Goal: Information Seeking & Learning: Check status

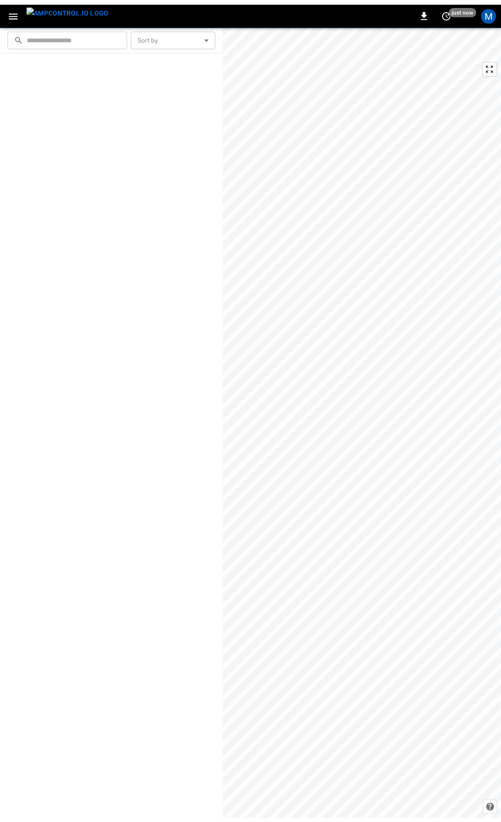
scroll to position [1151, 0]
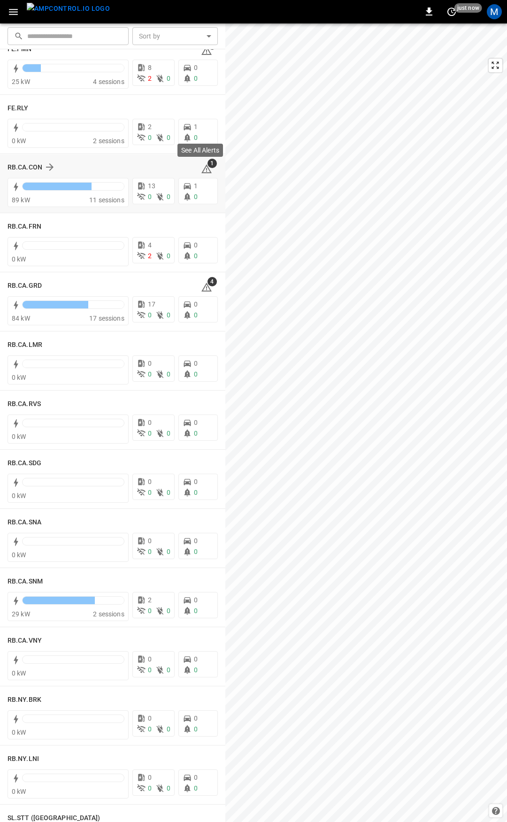
click at [201, 172] on icon at bounding box center [206, 168] width 10 height 9
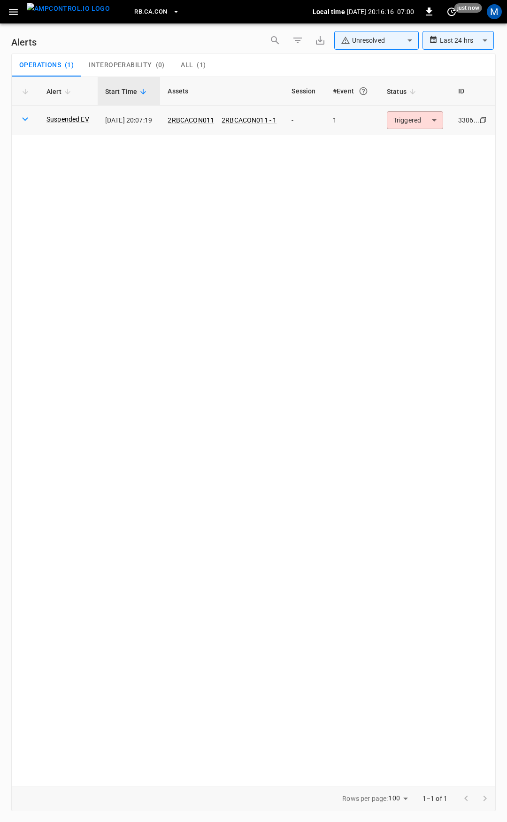
click at [404, 126] on body "**********" at bounding box center [253, 409] width 507 height 819
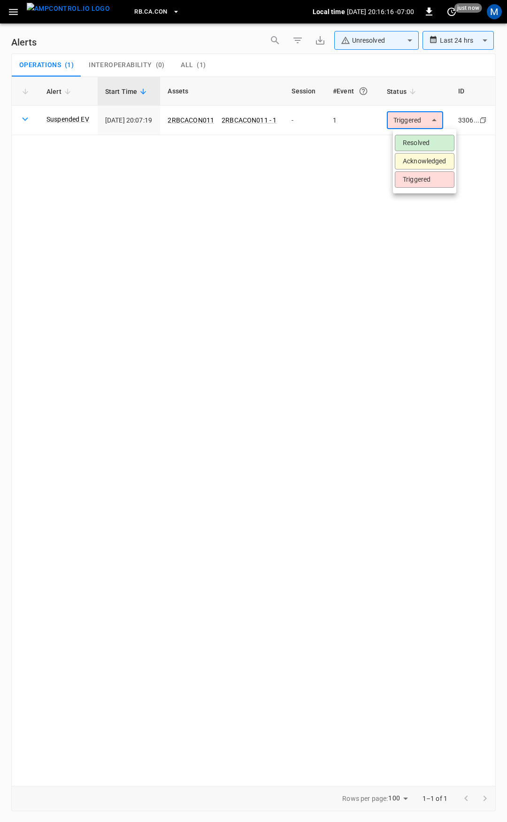
click at [418, 144] on li "Resolved" at bounding box center [425, 143] width 60 height 16
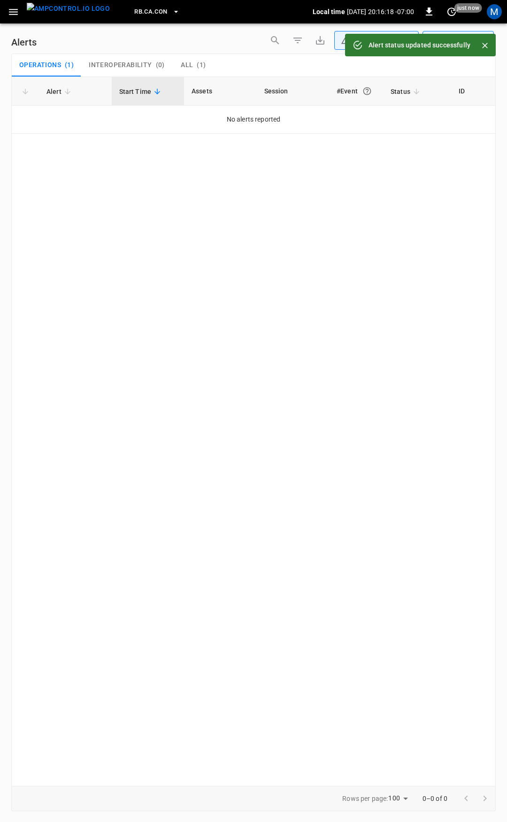
click at [12, 9] on icon "button" at bounding box center [13, 12] width 9 height 6
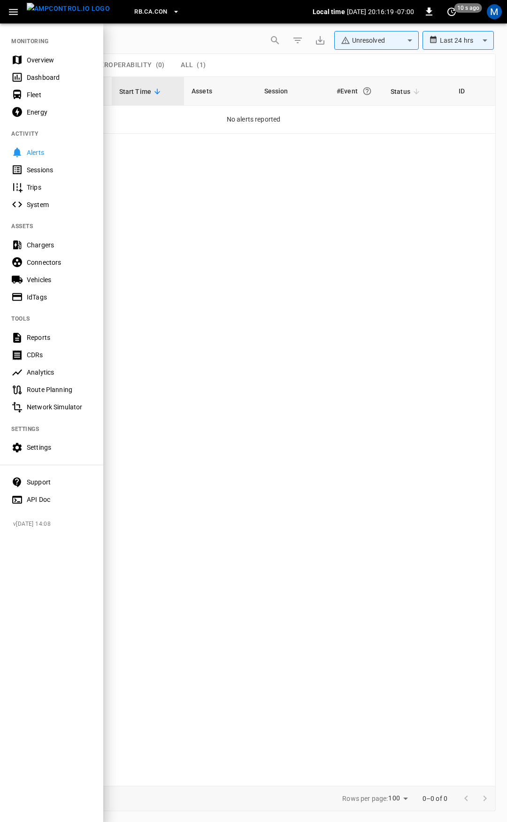
drag, startPoint x: 31, startPoint y: 57, endPoint x: 51, endPoint y: 86, distance: 34.8
click at [31, 57] on div "Overview" at bounding box center [59, 59] width 65 height 9
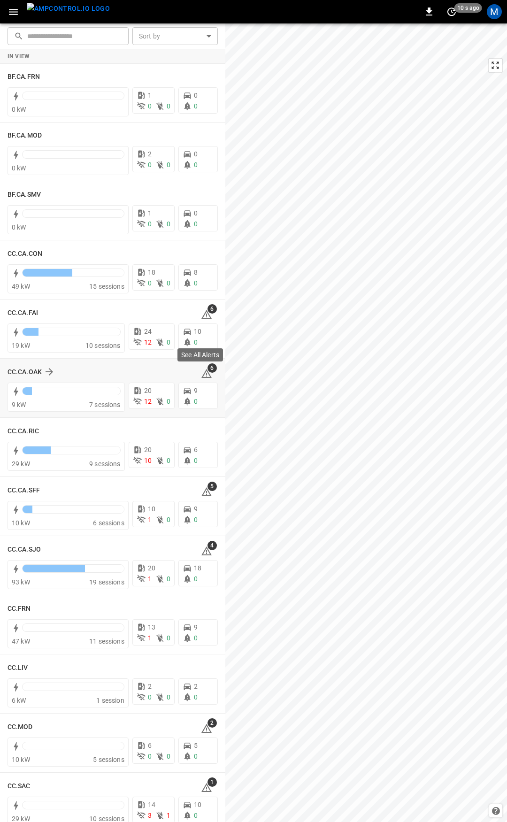
click at [202, 375] on icon at bounding box center [206, 373] width 11 height 11
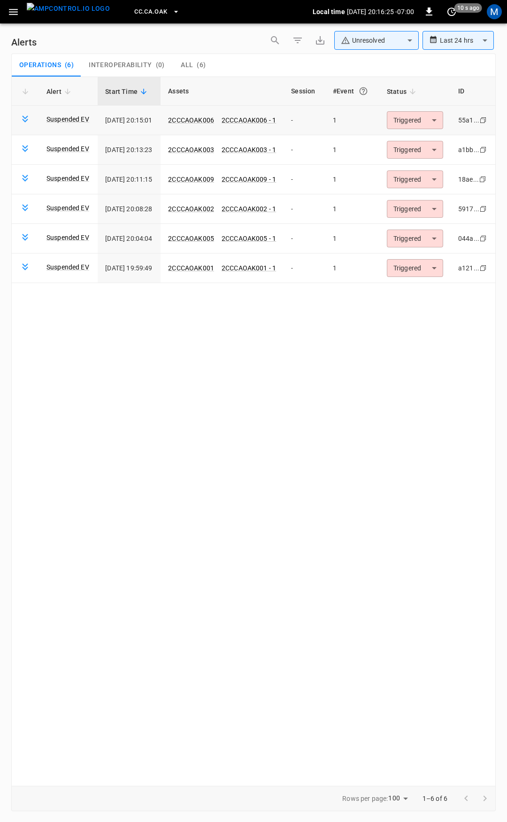
click at [418, 122] on body "**********" at bounding box center [253, 409] width 507 height 819
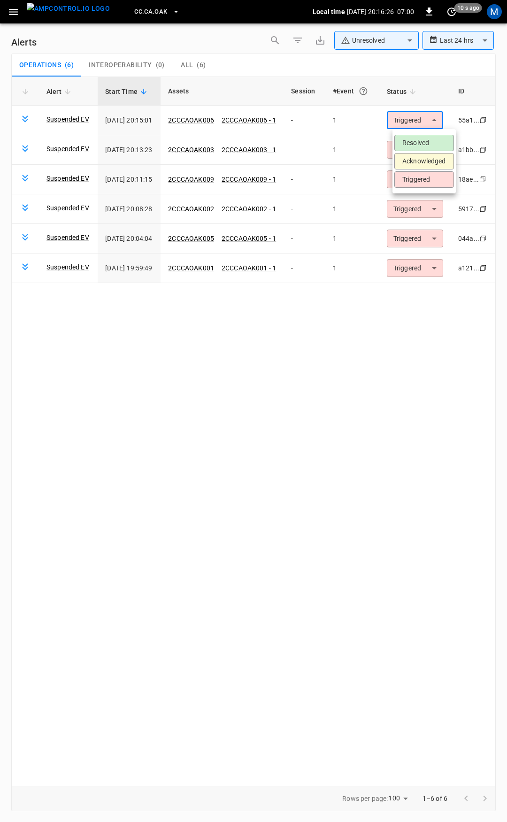
click at [430, 146] on li "Resolved" at bounding box center [424, 143] width 60 height 16
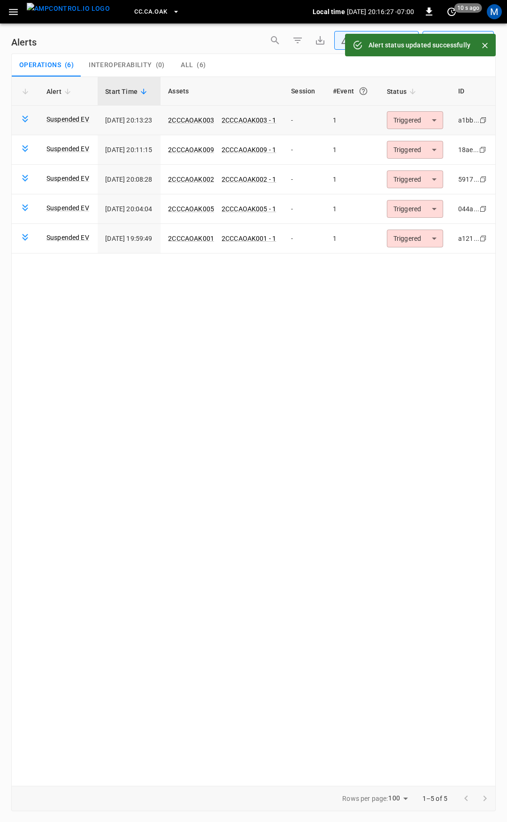
click at [426, 117] on body "**********" at bounding box center [253, 409] width 507 height 819
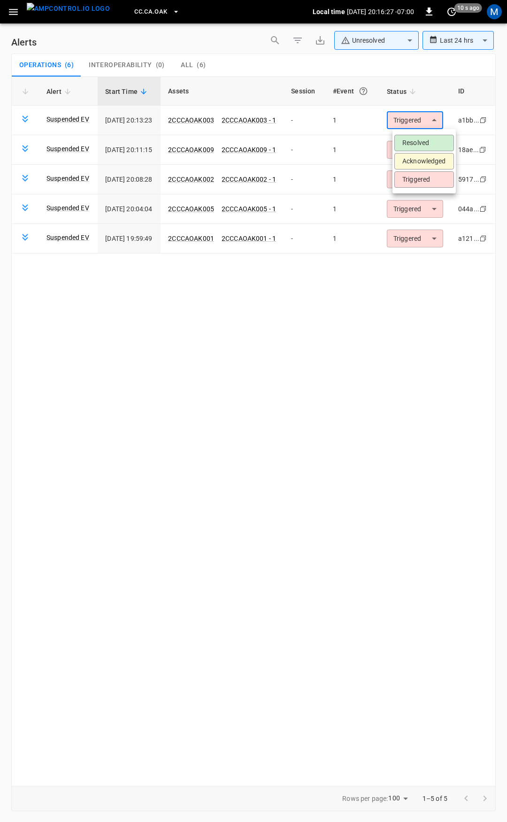
click at [422, 135] on li "Resolved" at bounding box center [424, 143] width 60 height 16
click at [424, 120] on body "**********" at bounding box center [253, 409] width 507 height 819
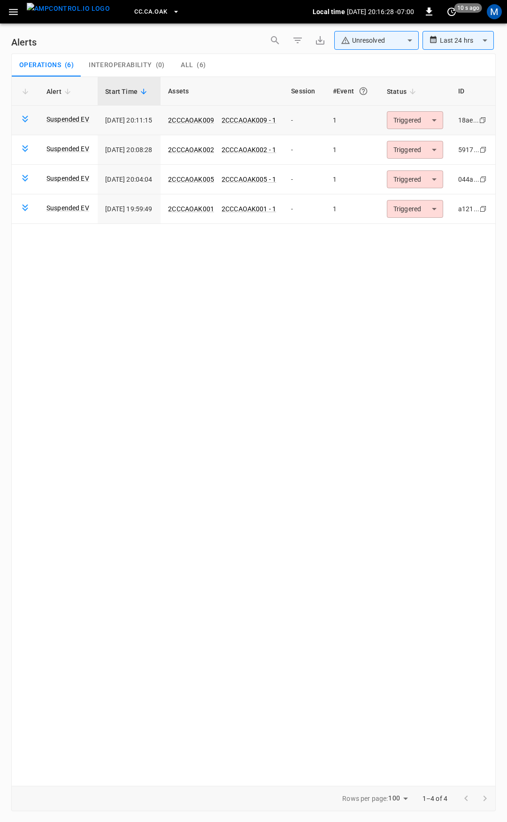
click at [425, 117] on body "**********" at bounding box center [253, 409] width 507 height 819
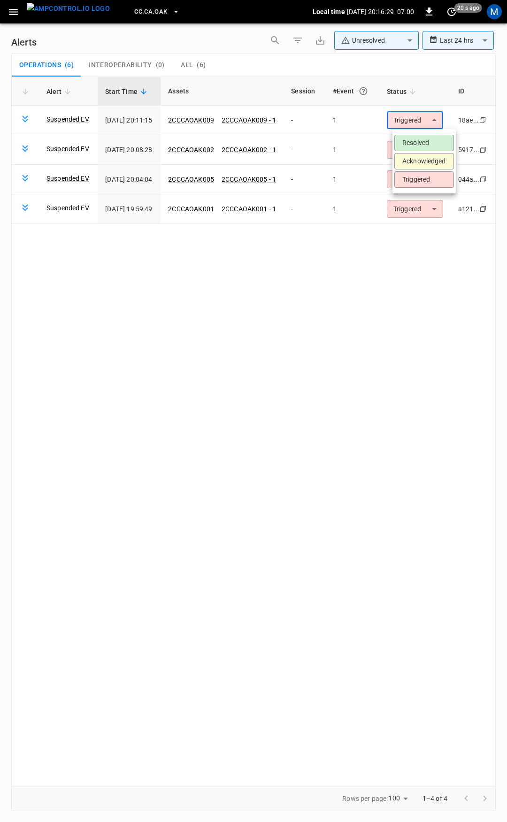
click at [427, 142] on li "Resolved" at bounding box center [424, 143] width 60 height 16
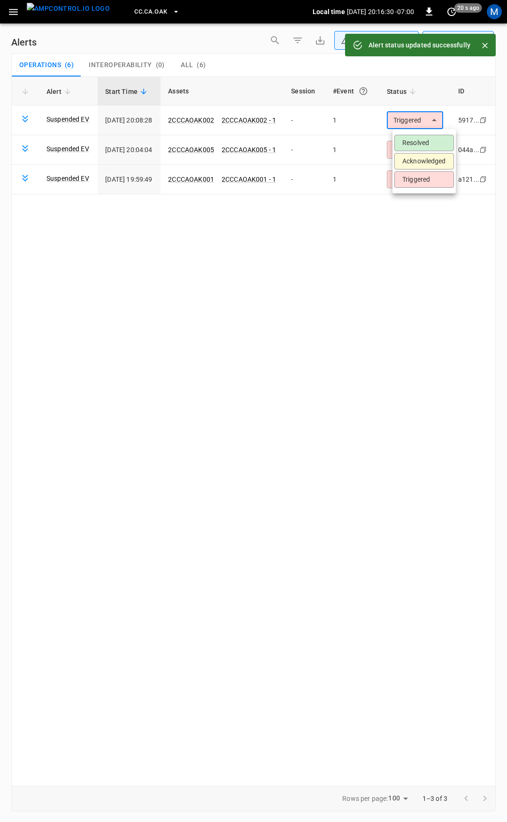
click at [426, 121] on body "**********" at bounding box center [253, 409] width 507 height 819
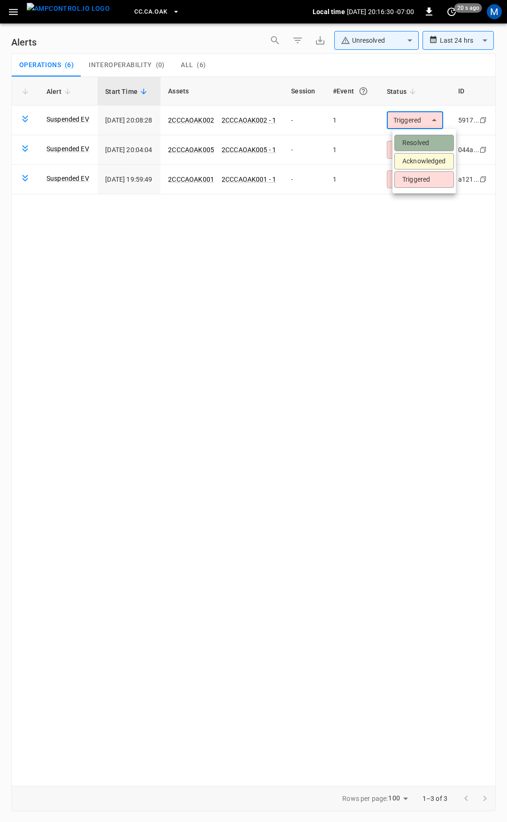
click at [422, 145] on li "Resolved" at bounding box center [424, 143] width 60 height 16
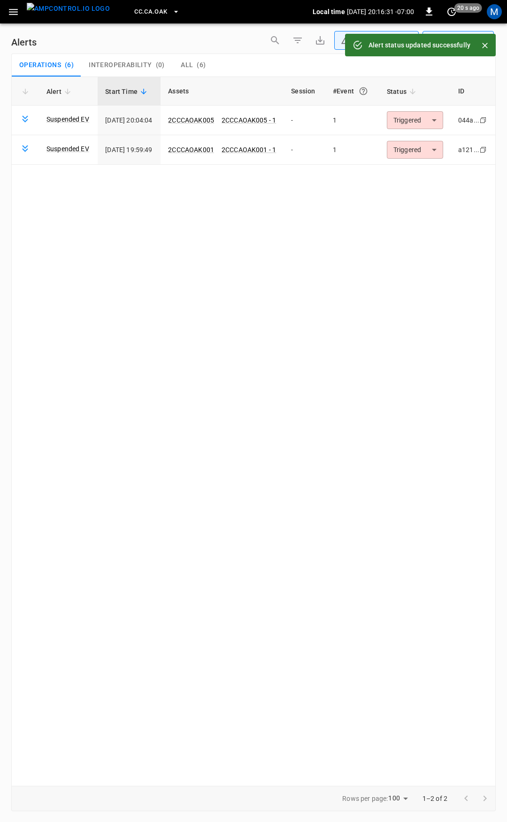
click at [421, 122] on body "**********" at bounding box center [253, 409] width 507 height 819
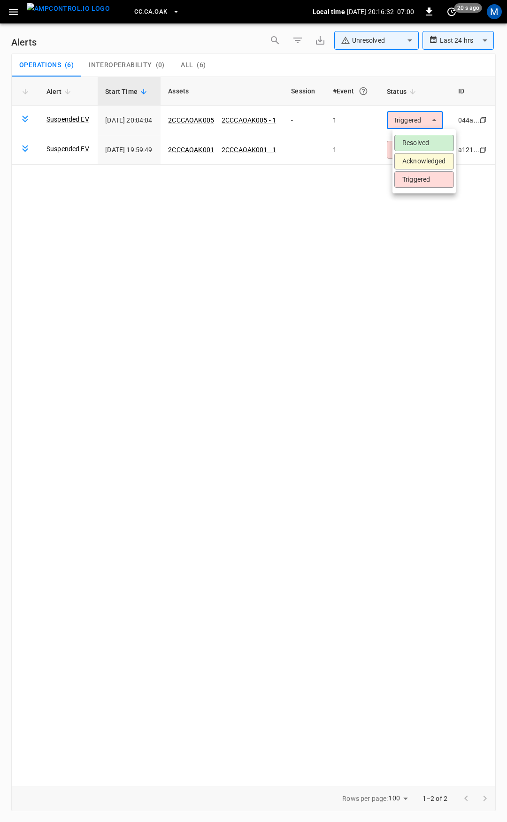
click at [413, 147] on li "Resolved" at bounding box center [424, 143] width 60 height 16
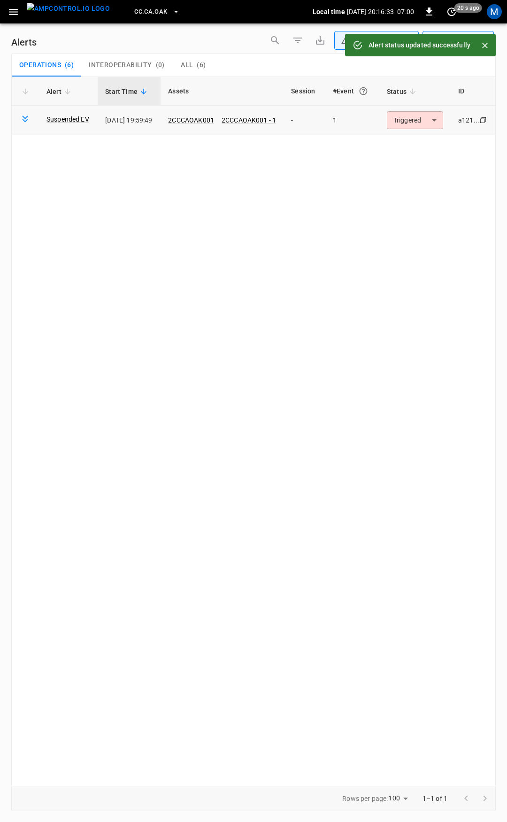
click at [412, 127] on body "**********" at bounding box center [253, 409] width 507 height 819
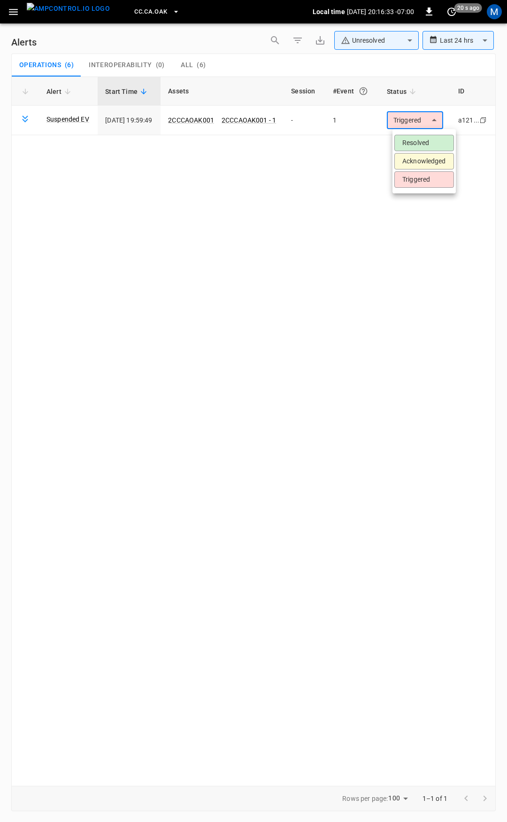
click at [414, 140] on li "Resolved" at bounding box center [424, 143] width 60 height 16
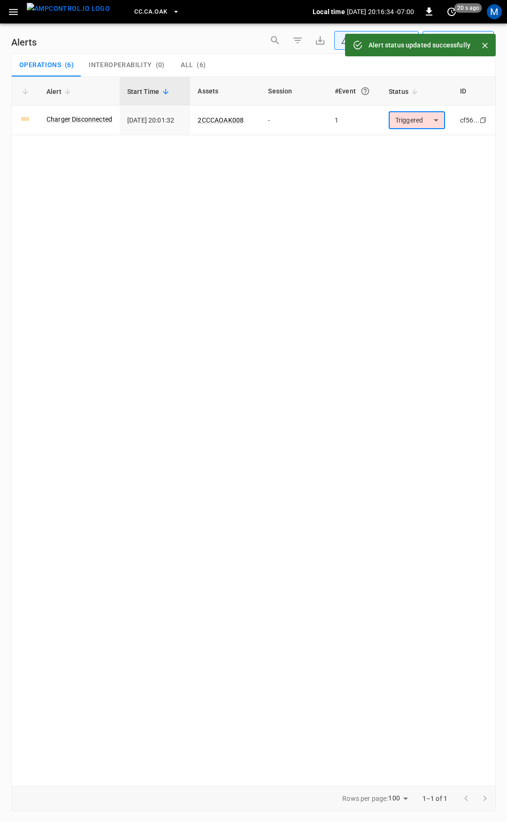
click at [17, 15] on icon "button" at bounding box center [13, 12] width 9 height 6
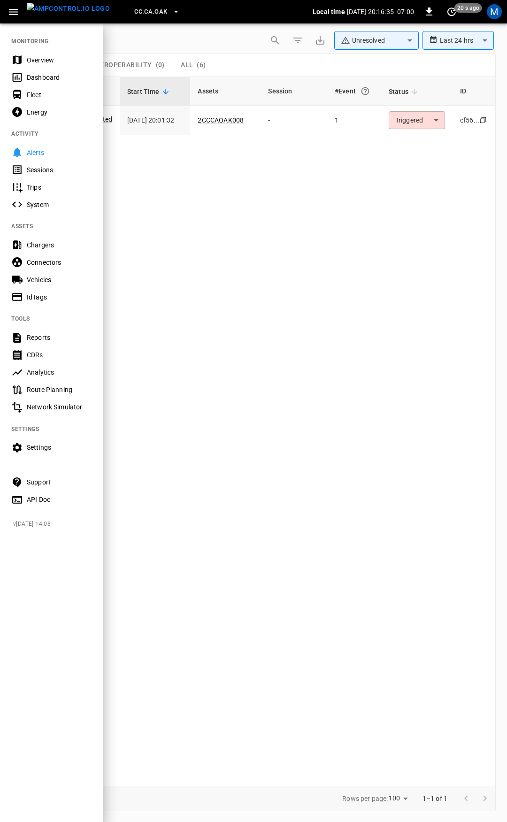
click at [317, 230] on div at bounding box center [253, 411] width 507 height 822
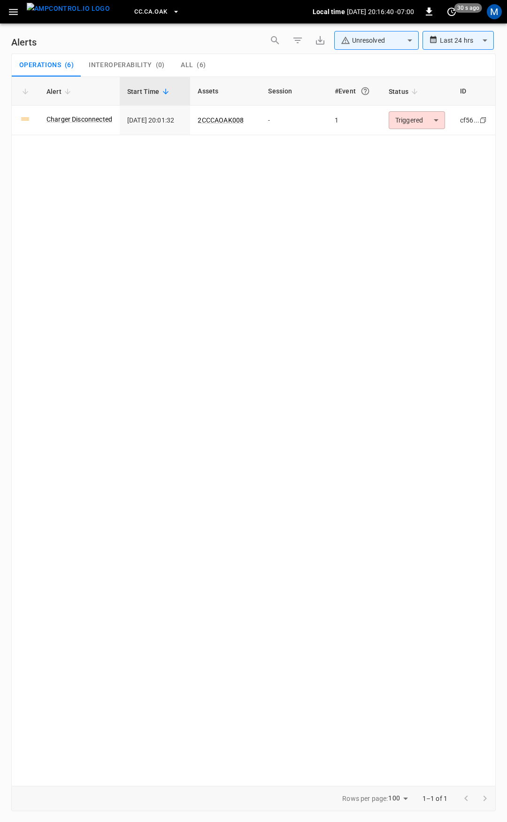
click at [13, 18] on button "button" at bounding box center [13, 11] width 19 height 17
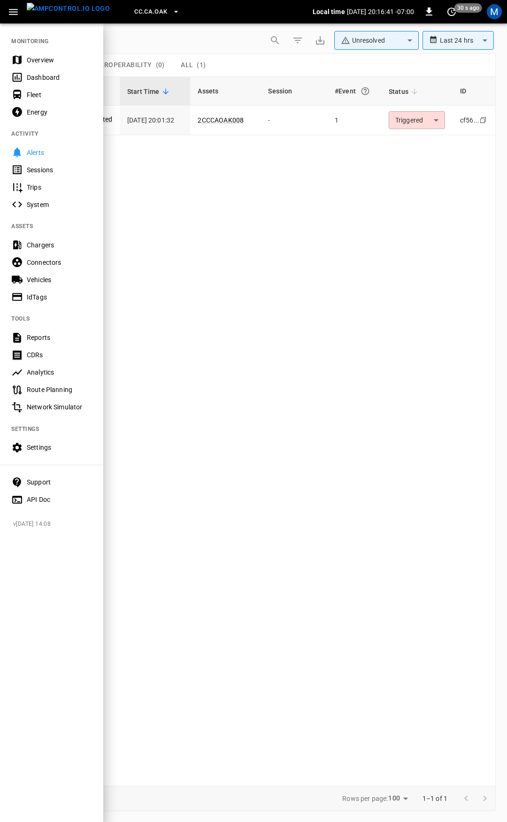
drag, startPoint x: 31, startPoint y: 60, endPoint x: 28, endPoint y: 56, distance: 5.3
click at [31, 59] on div "Overview" at bounding box center [59, 59] width 65 height 9
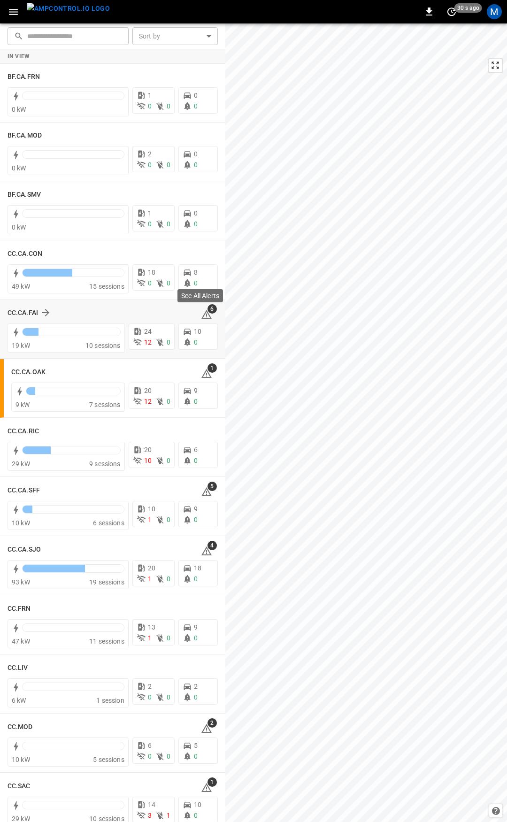
click at [207, 312] on span "6" at bounding box center [211, 308] width 9 height 9
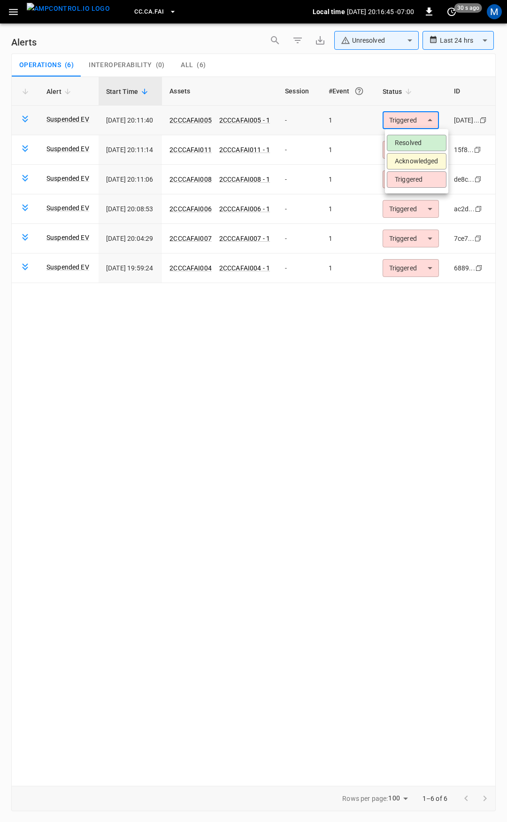
click at [412, 115] on body "**********" at bounding box center [253, 409] width 507 height 819
click at [419, 144] on li "Resolved" at bounding box center [417, 143] width 60 height 16
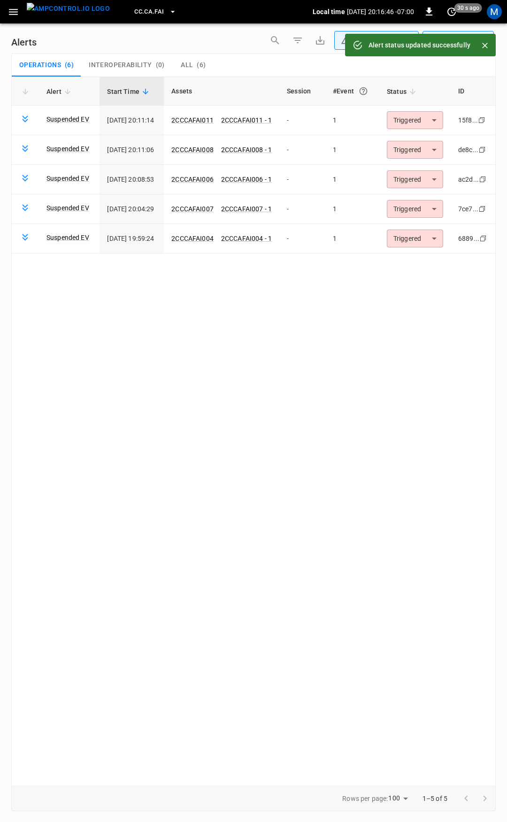
click at [419, 118] on body "**********" at bounding box center [253, 409] width 507 height 819
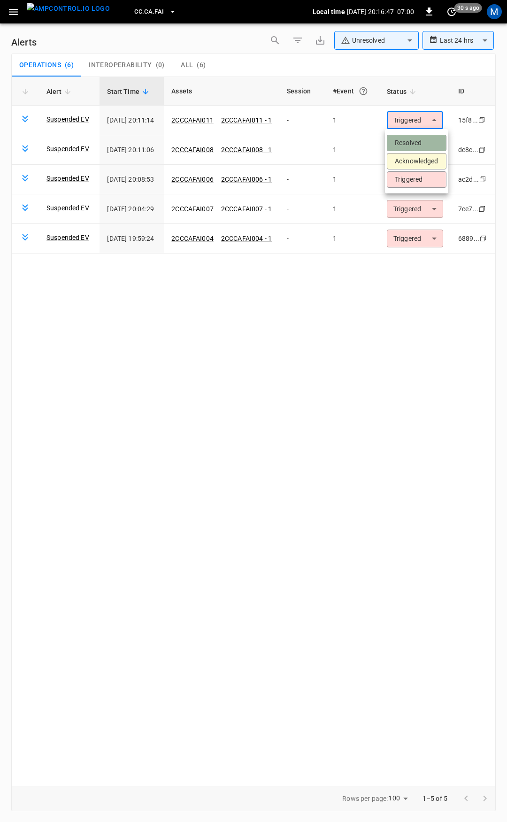
click at [422, 143] on li "Resolved" at bounding box center [417, 143] width 60 height 16
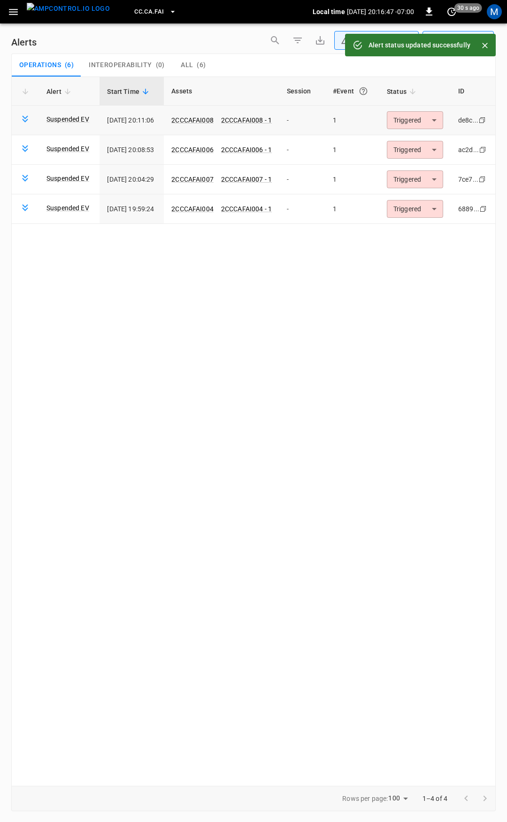
click at [419, 121] on body "**********" at bounding box center [253, 409] width 507 height 819
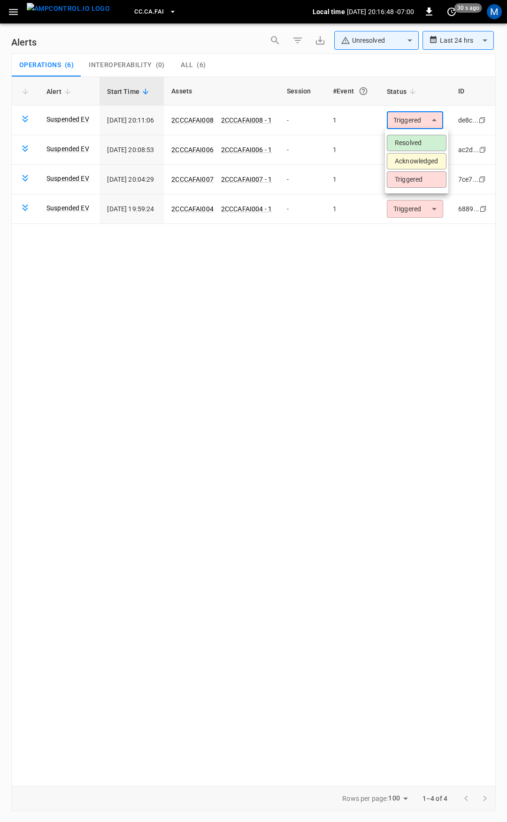
click at [414, 146] on li "Resolved" at bounding box center [417, 143] width 60 height 16
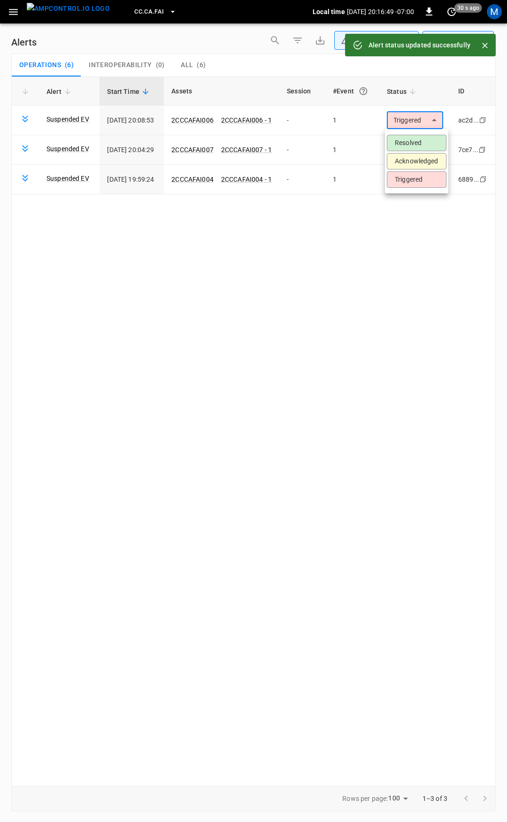
click at [411, 123] on body "**********" at bounding box center [253, 409] width 507 height 819
click at [414, 151] on ul "Resolved Acknowledged Triggered" at bounding box center [416, 161] width 63 height 64
click at [414, 147] on li "Resolved" at bounding box center [417, 143] width 60 height 16
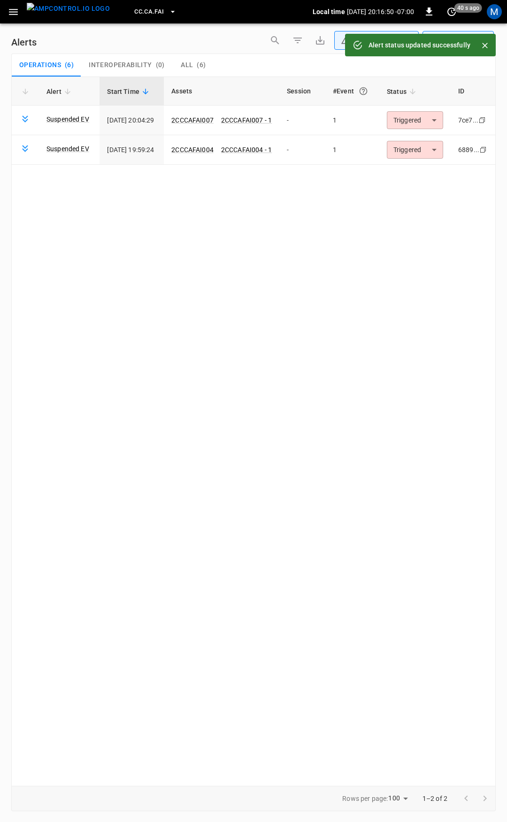
click at [408, 118] on body "**********" at bounding box center [253, 409] width 507 height 819
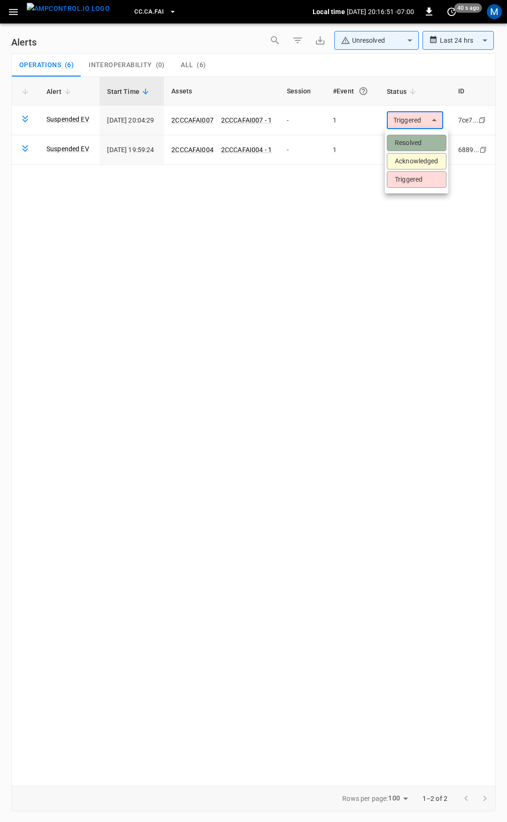
click at [408, 140] on li "Resolved" at bounding box center [417, 143] width 60 height 16
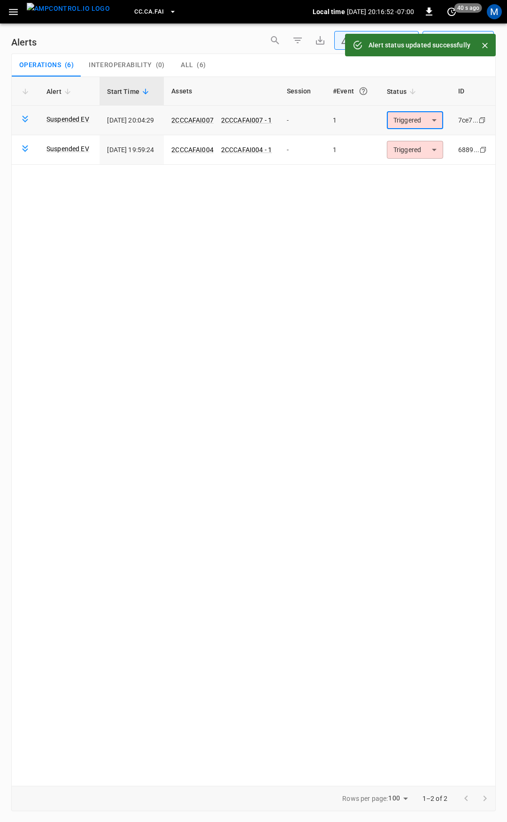
click at [411, 120] on body "**********" at bounding box center [253, 409] width 507 height 819
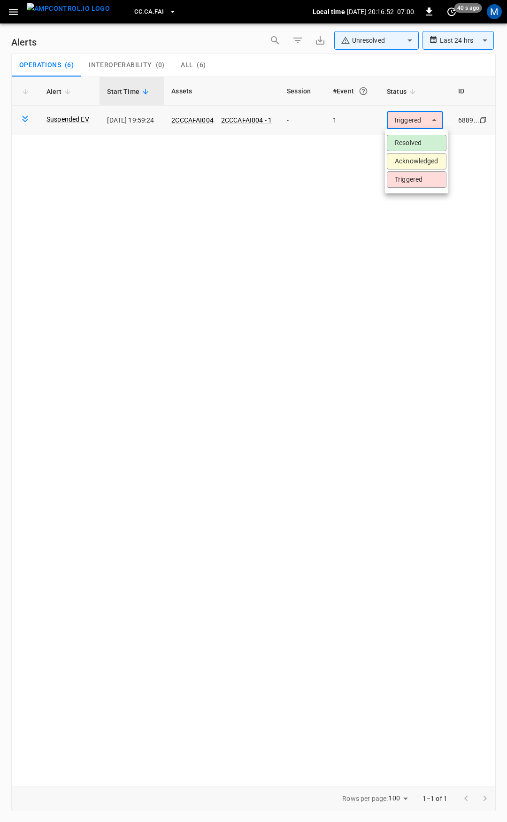
click at [413, 120] on body "**********" at bounding box center [253, 409] width 507 height 819
click at [411, 141] on li "Resolved" at bounding box center [417, 143] width 60 height 16
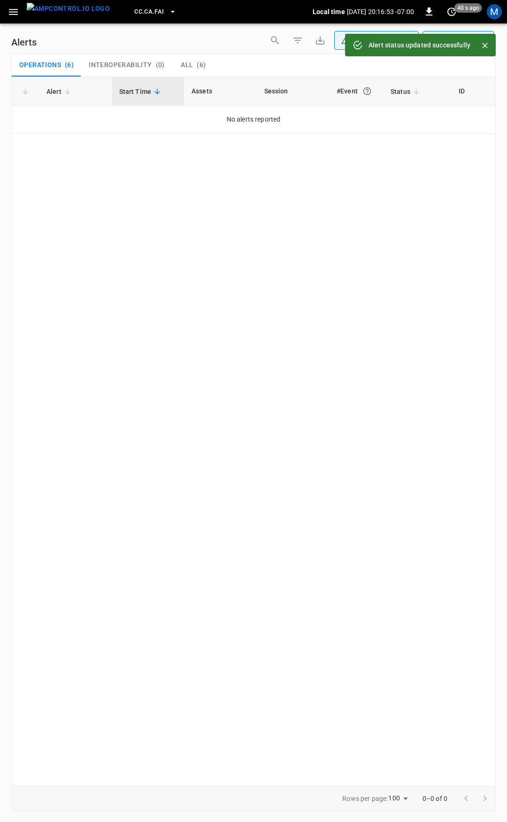
click at [11, 12] on icon "button" at bounding box center [13, 12] width 9 height 6
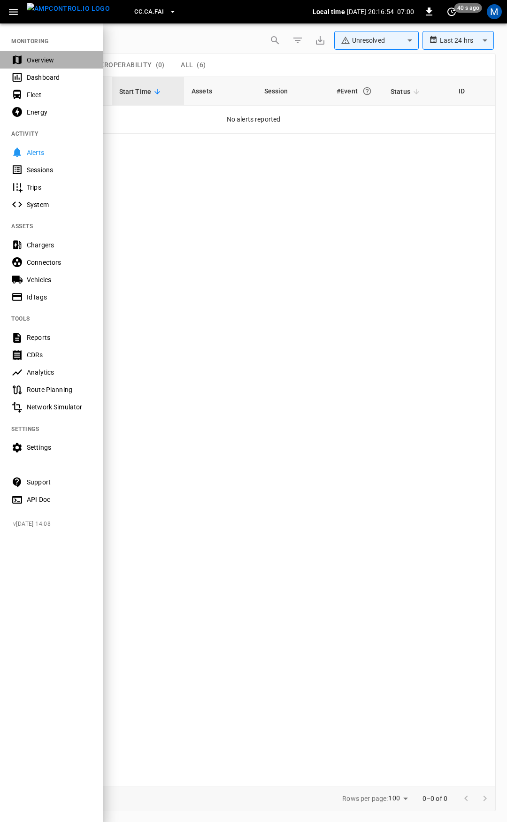
click at [63, 60] on div "Overview" at bounding box center [59, 59] width 65 height 9
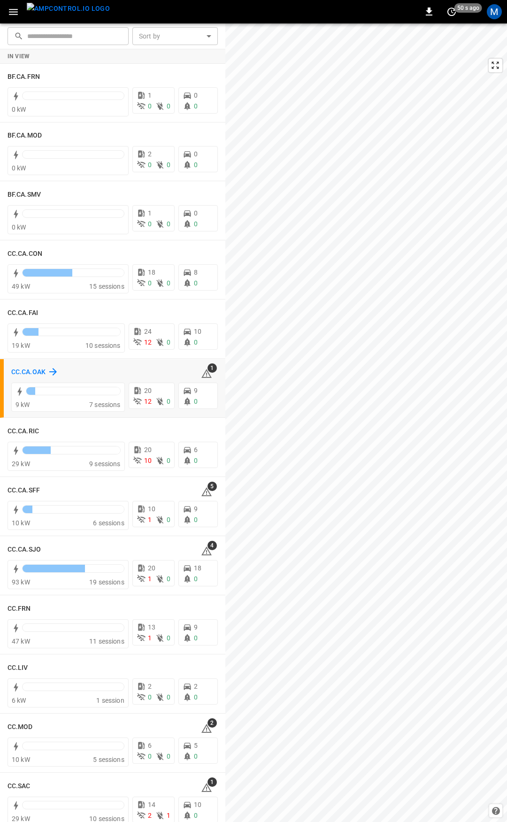
click at [27, 368] on h6 "CC.CA.OAK" at bounding box center [28, 372] width 34 height 10
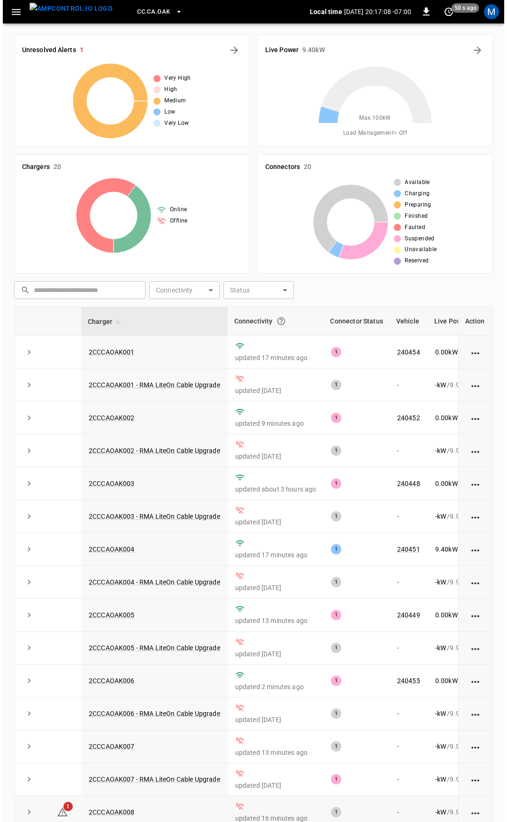
scroll to position [47, 0]
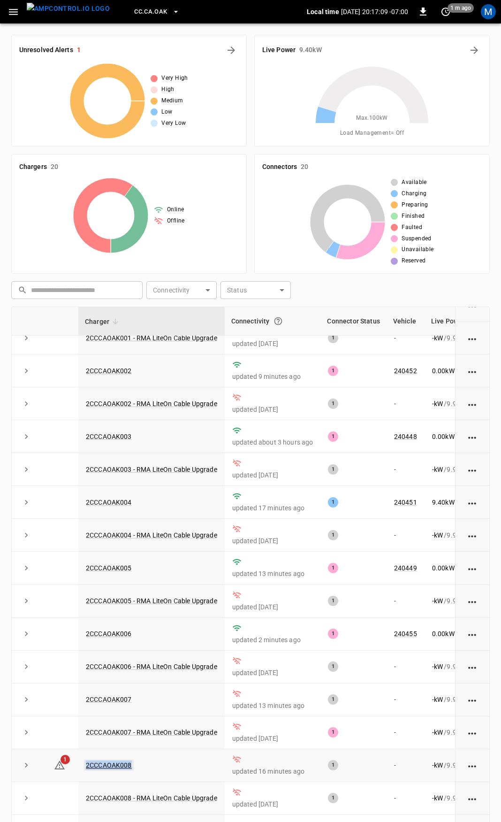
drag, startPoint x: 135, startPoint y: 774, endPoint x: 86, endPoint y: 774, distance: 49.3
click at [86, 774] on td "2CCCAOAK008" at bounding box center [151, 765] width 146 height 33
copy link "2CCCAOAK008"
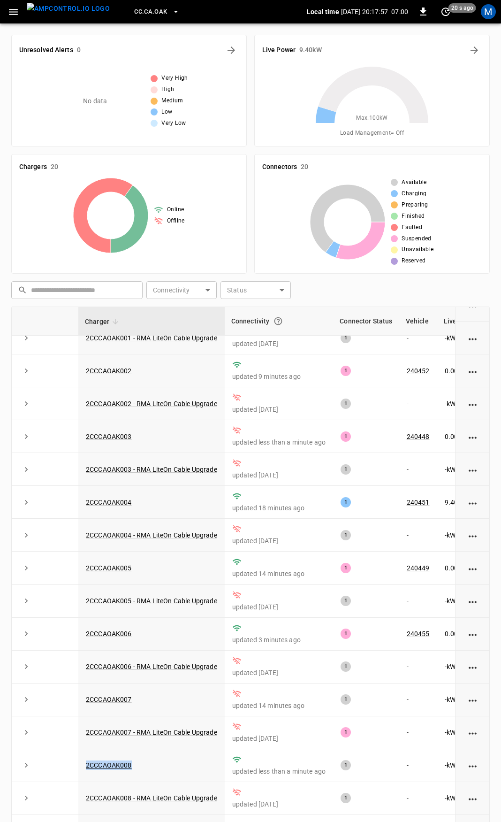
click at [11, 9] on icon "button" at bounding box center [13, 12] width 9 height 6
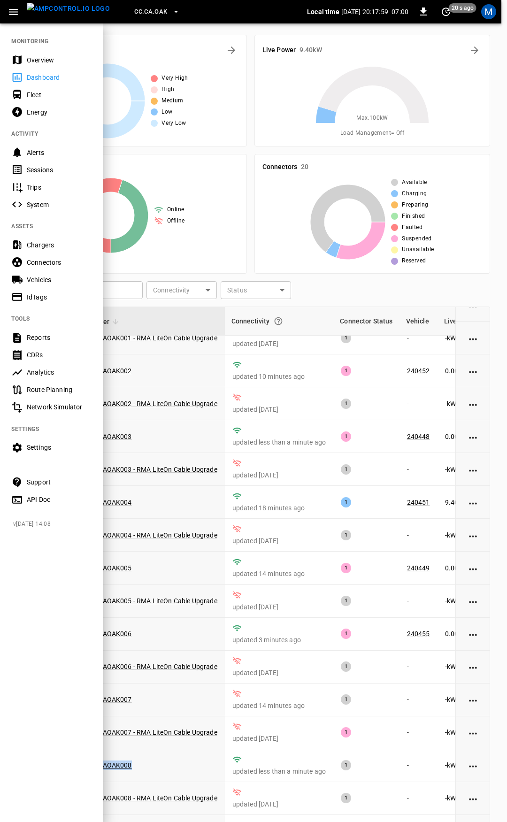
click at [47, 59] on div "Overview" at bounding box center [59, 59] width 65 height 9
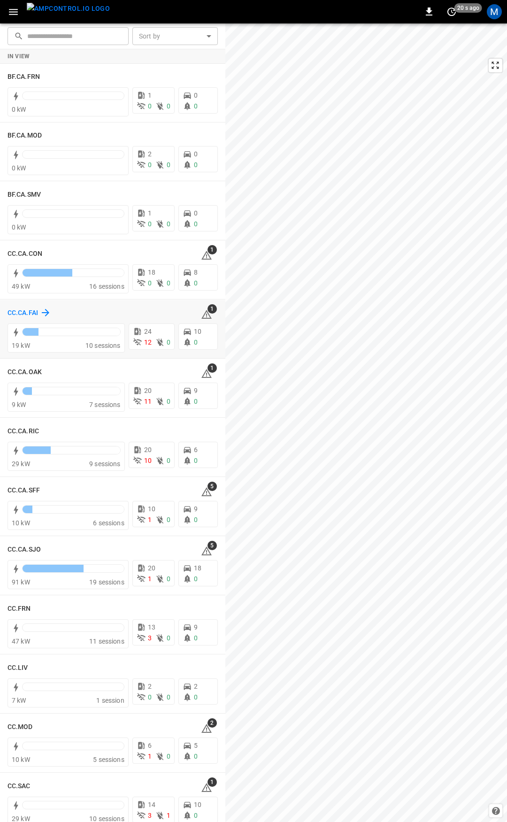
click at [32, 310] on h6 "CC.CA.FAI" at bounding box center [23, 313] width 31 height 10
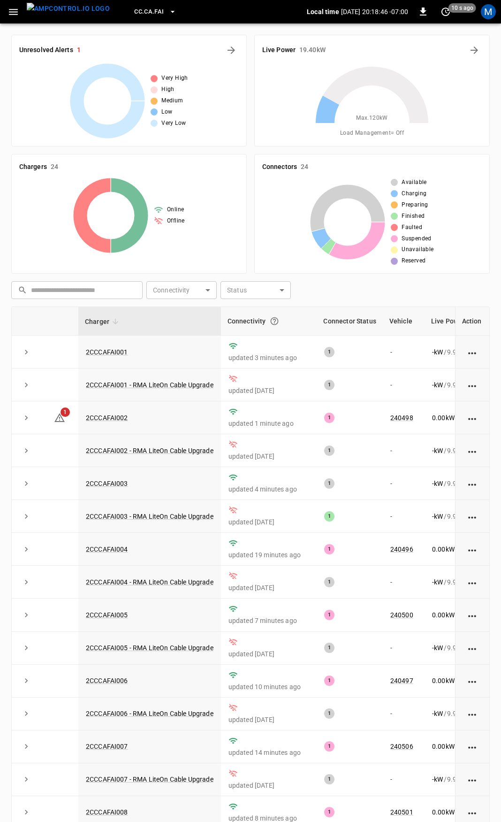
click at [138, 15] on span "CC.CA.FAI" at bounding box center [149, 12] width 30 height 11
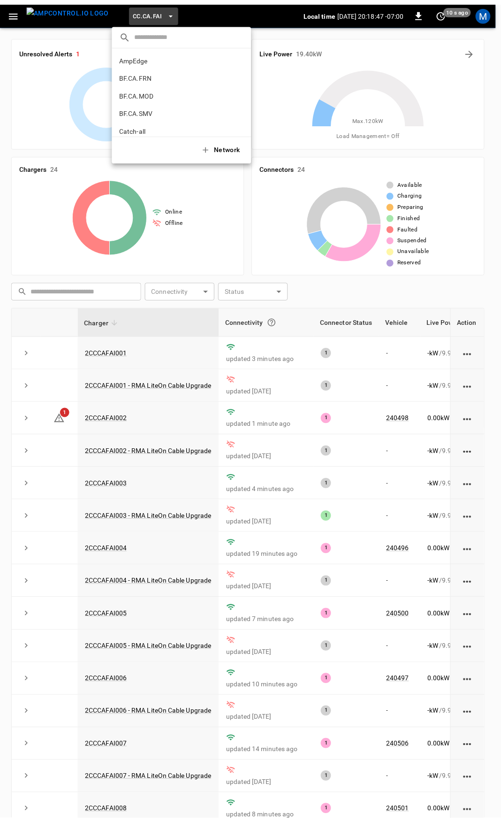
scroll to position [104, 0]
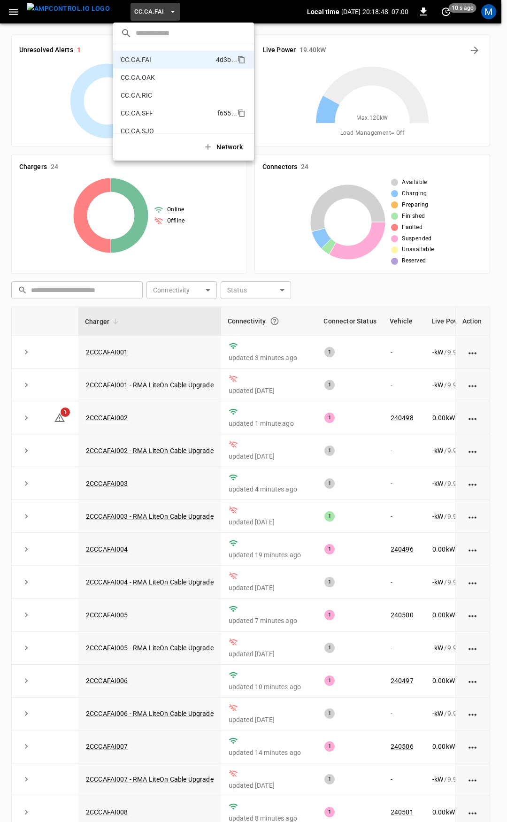
click at [157, 77] on p "CC.CA.OAK" at bounding box center [167, 77] width 92 height 9
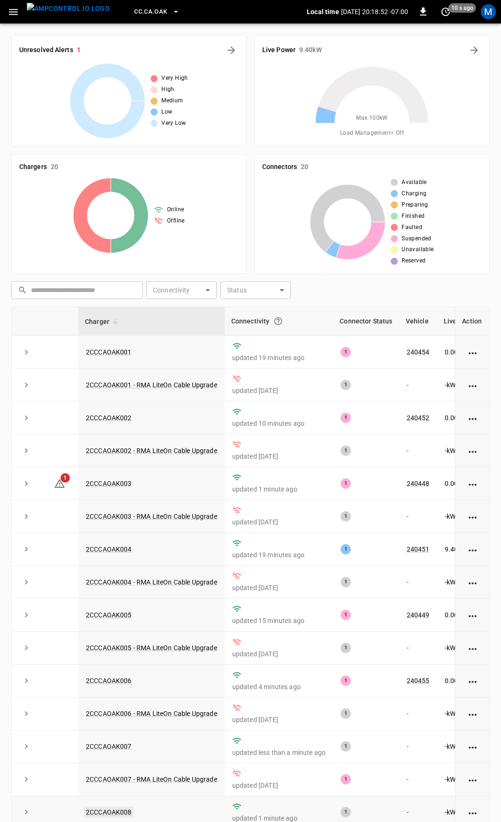
click at [123, 817] on link "2CCCAOAK008" at bounding box center [109, 811] width 50 height 11
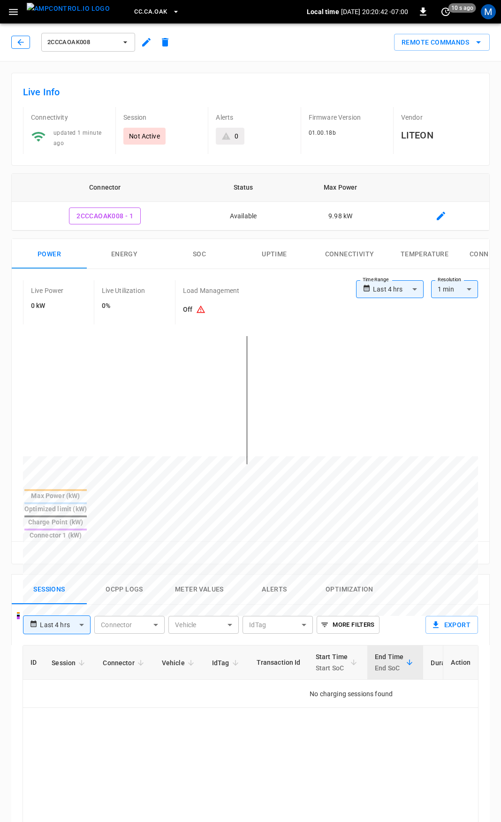
click at [15, 38] on button "button" at bounding box center [20, 42] width 19 height 13
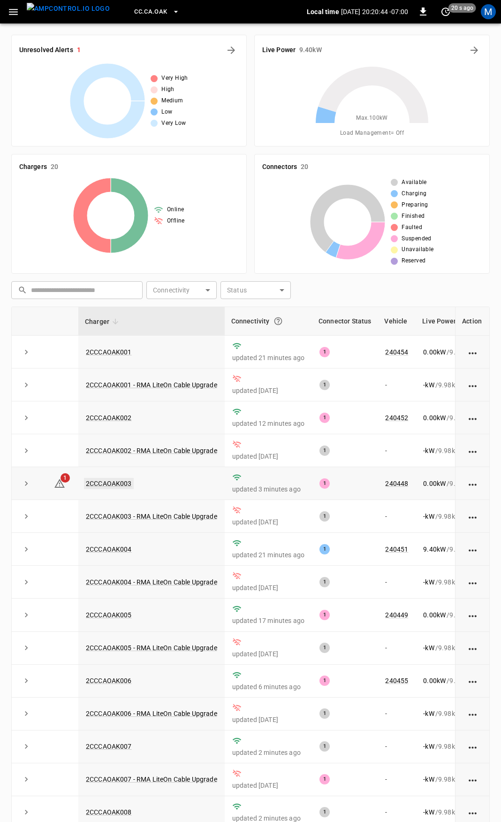
click at [108, 485] on link "2CCCAOAK003" at bounding box center [109, 483] width 50 height 11
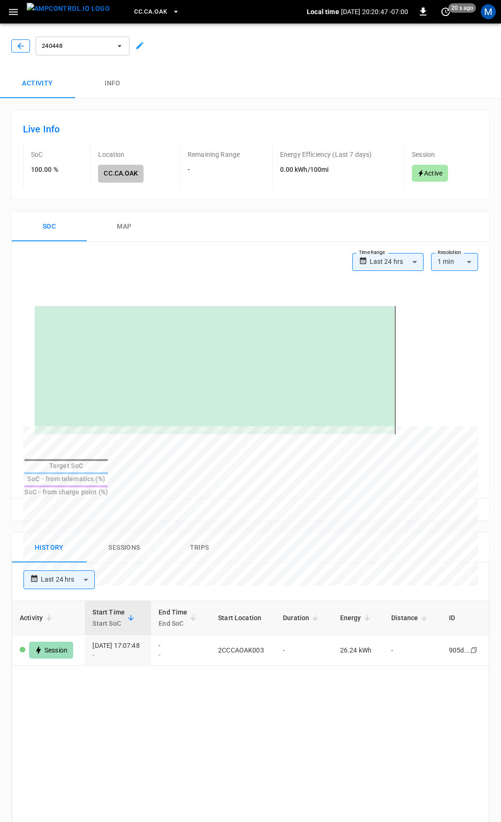
click at [18, 43] on icon "button" at bounding box center [20, 45] width 9 height 9
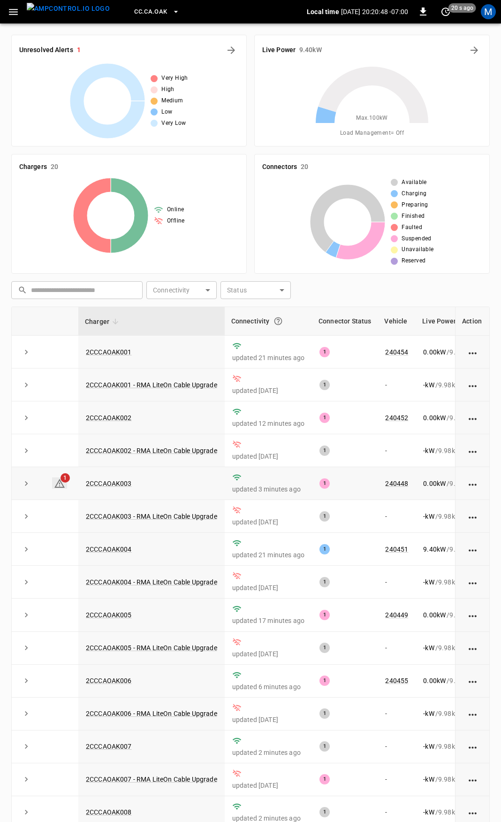
click at [61, 486] on icon at bounding box center [59, 483] width 10 height 9
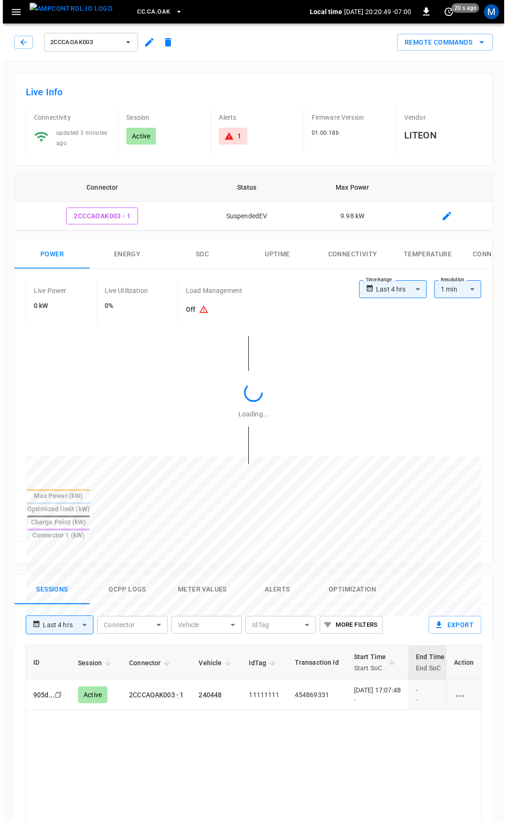
scroll to position [402, 0]
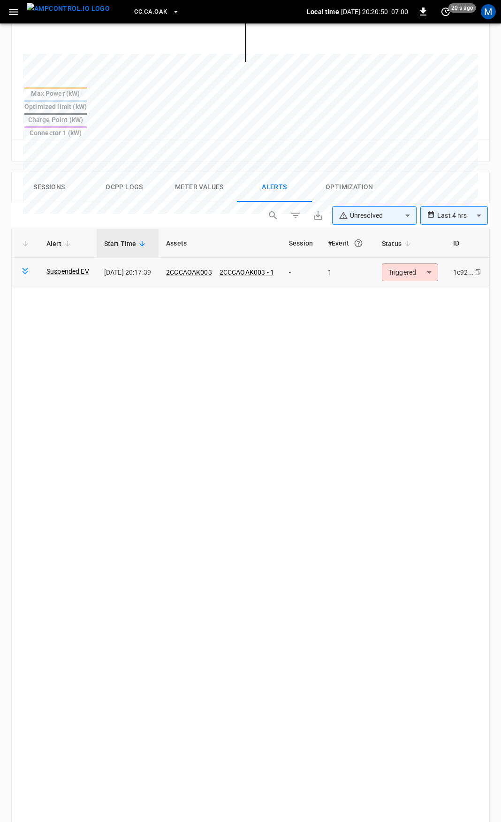
click at [428, 245] on body "**********" at bounding box center [250, 290] width 501 height 1384
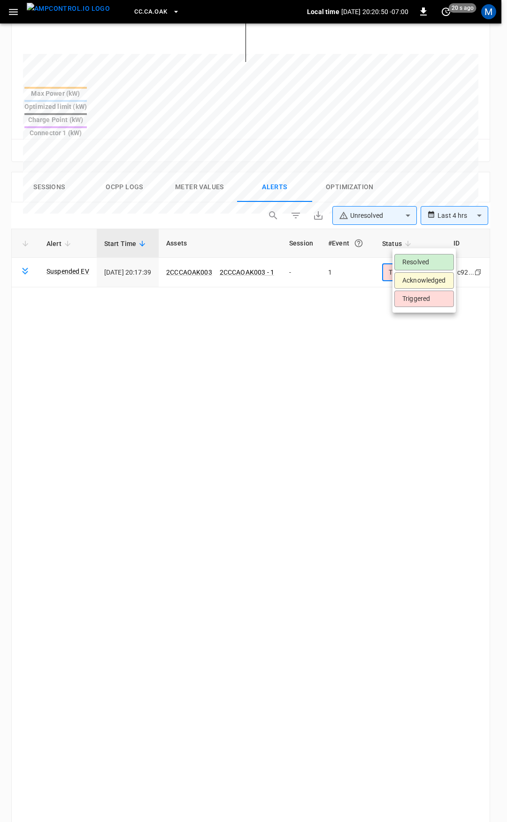
click at [423, 265] on li "Resolved" at bounding box center [424, 262] width 60 height 16
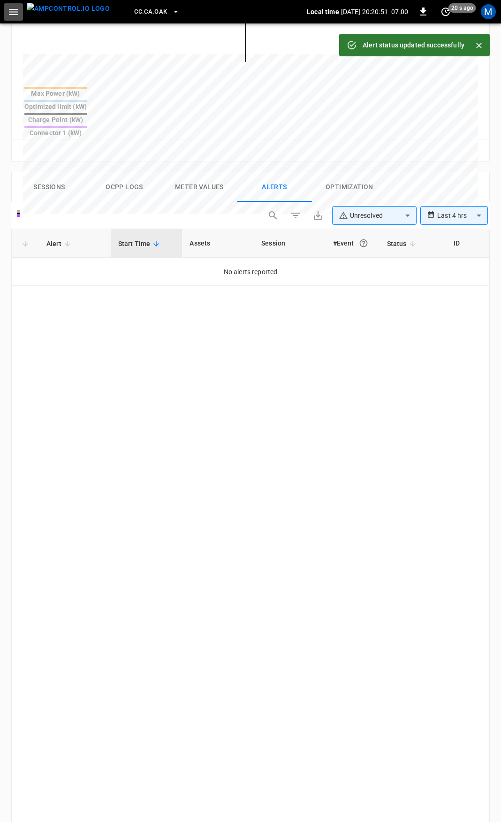
click at [8, 10] on icon "button" at bounding box center [14, 12] width 12 height 12
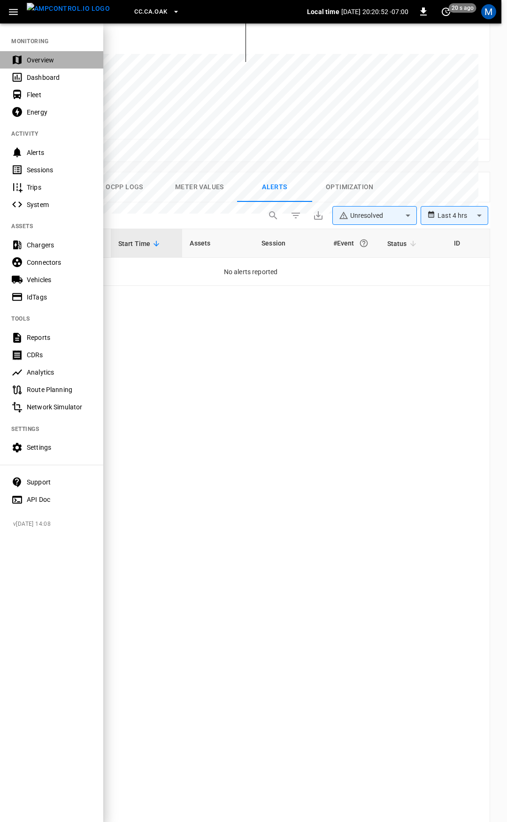
click at [38, 64] on div "Overview" at bounding box center [59, 59] width 65 height 9
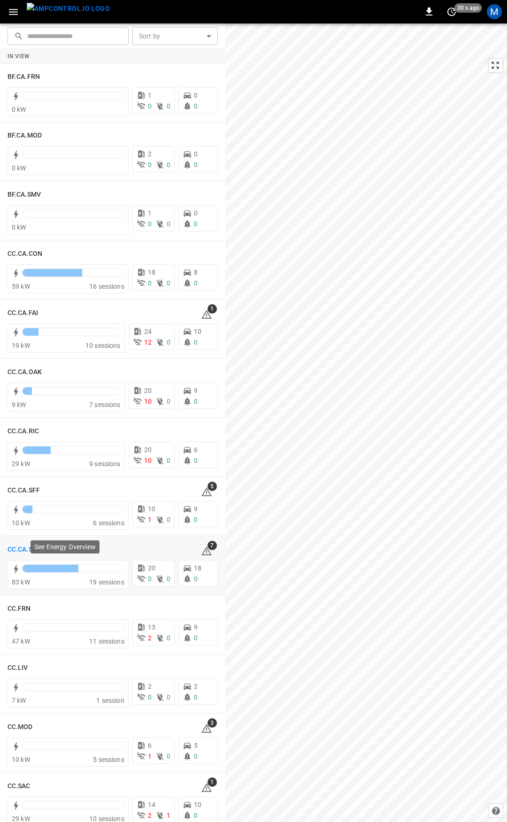
drag, startPoint x: 31, startPoint y: 548, endPoint x: 24, endPoint y: 550, distance: 7.3
click at [30, 549] on div "See Energy Overview" at bounding box center [65, 549] width 71 height 21
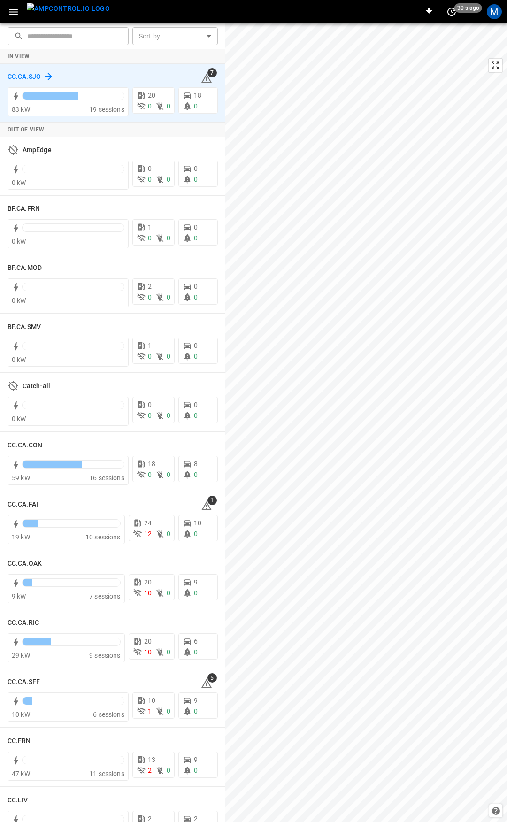
click at [23, 73] on h6 "CC.CA.SJO" at bounding box center [24, 77] width 33 height 10
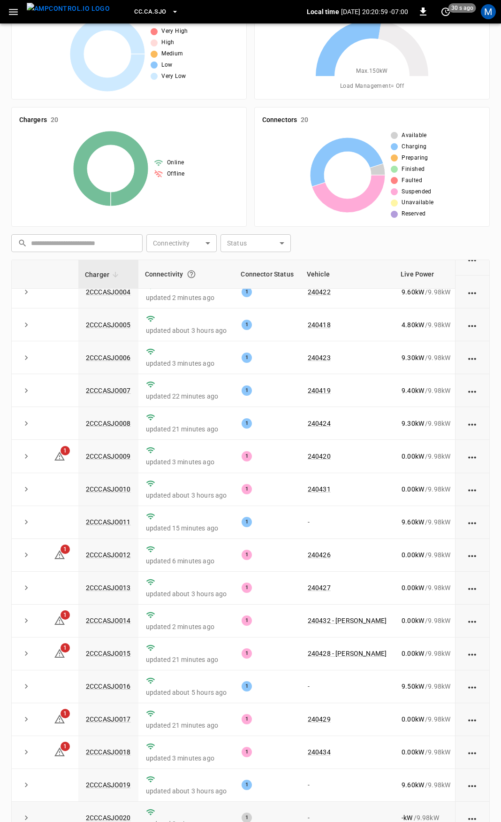
scroll to position [94, 0]
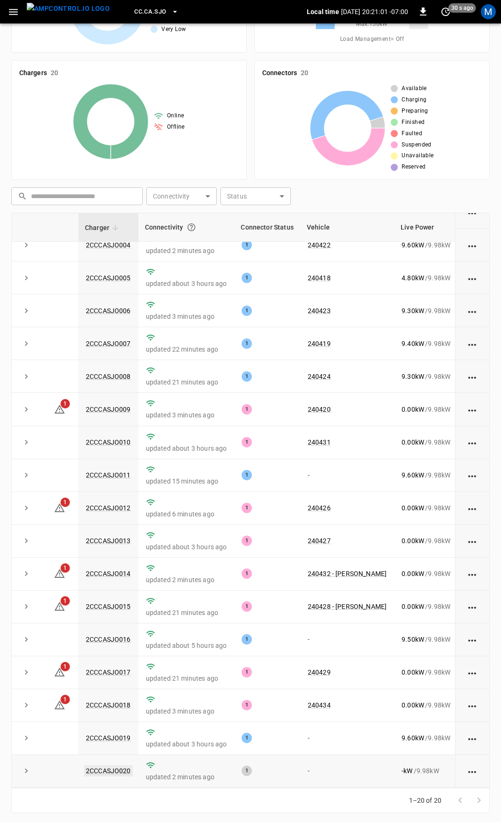
click at [118, 765] on link "2CCCASJO020" at bounding box center [108, 770] width 49 height 11
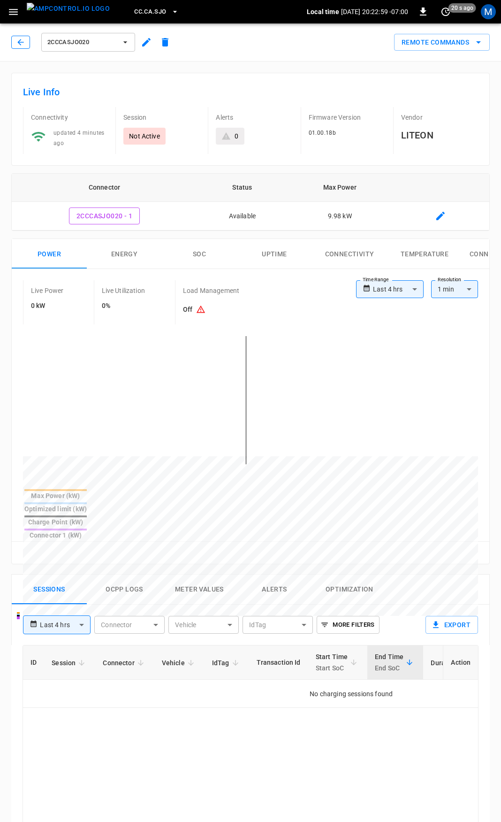
click at [17, 46] on icon "button" at bounding box center [20, 42] width 9 height 9
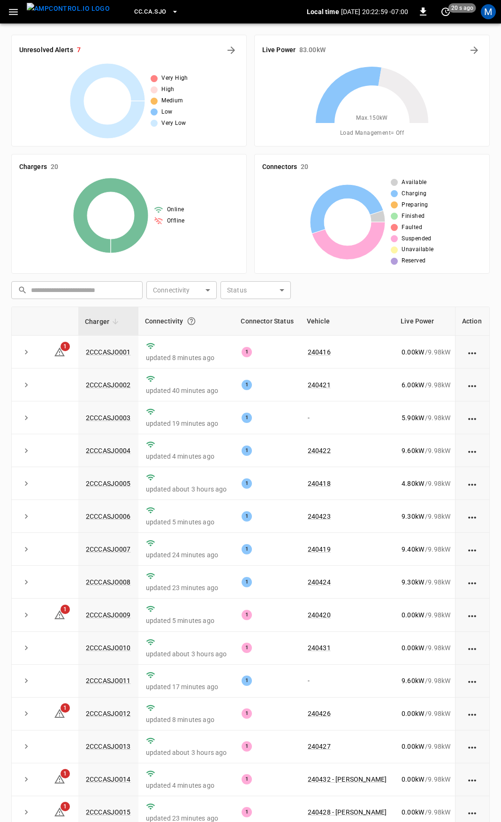
scroll to position [94, 0]
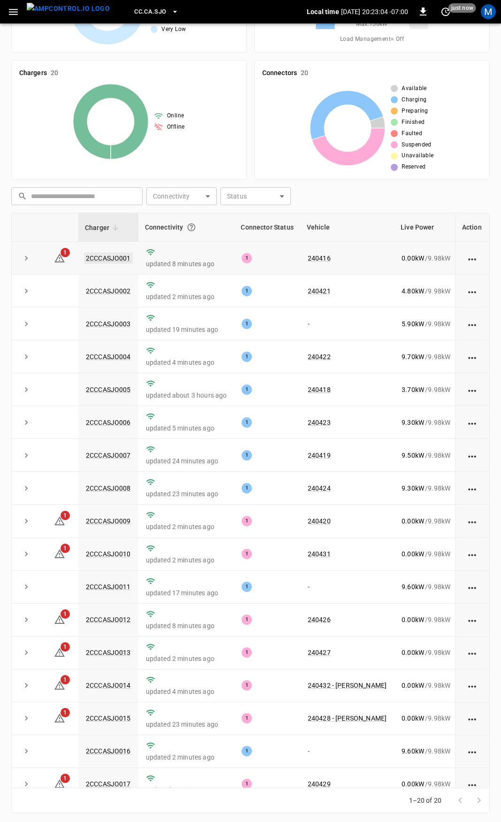
click at [115, 258] on link "2CCCASJO001" at bounding box center [108, 258] width 49 height 11
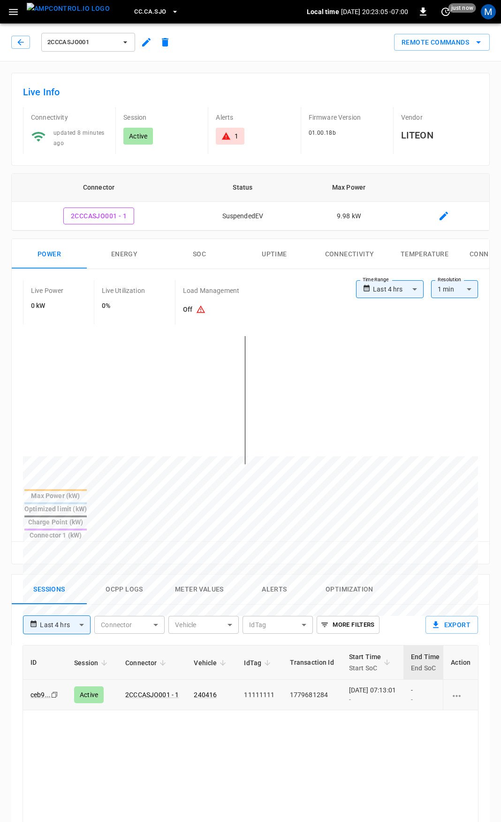
click at [207, 680] on td "240416" at bounding box center [211, 695] width 50 height 31
click at [206, 691] on link "240416" at bounding box center [205, 695] width 23 height 8
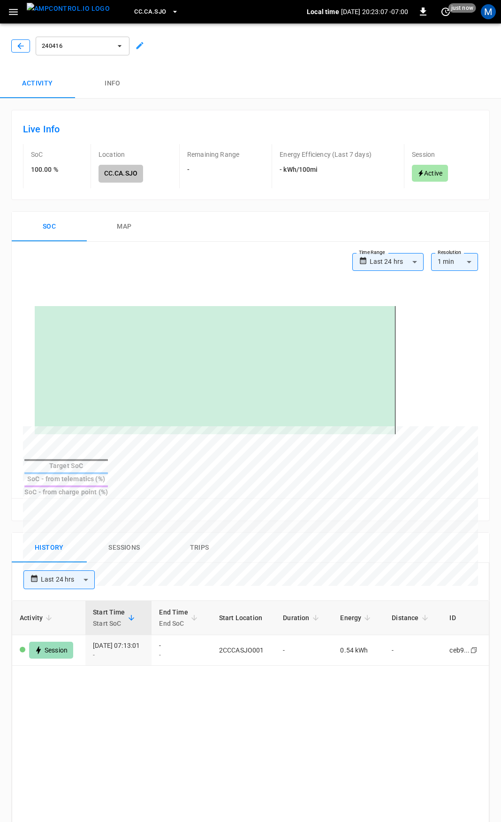
click at [15, 43] on button "button" at bounding box center [20, 45] width 19 height 13
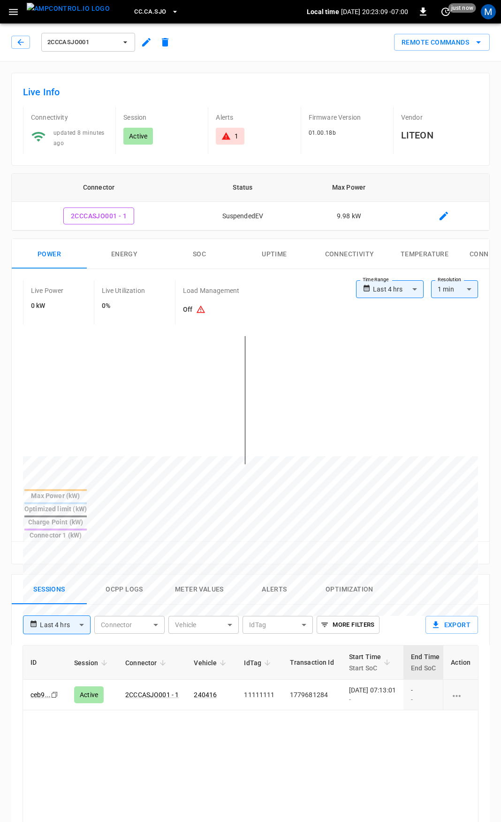
click at [273, 575] on button "Alerts" at bounding box center [274, 590] width 75 height 30
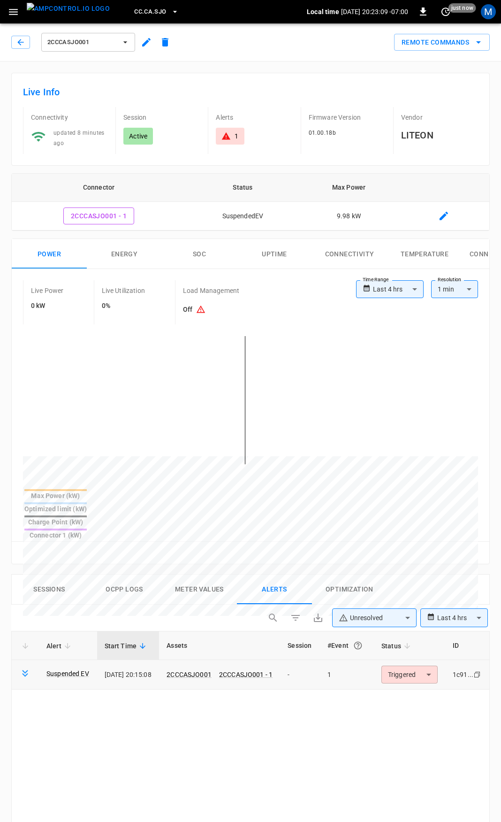
click at [420, 643] on body "**********" at bounding box center [250, 692] width 501 height 1384
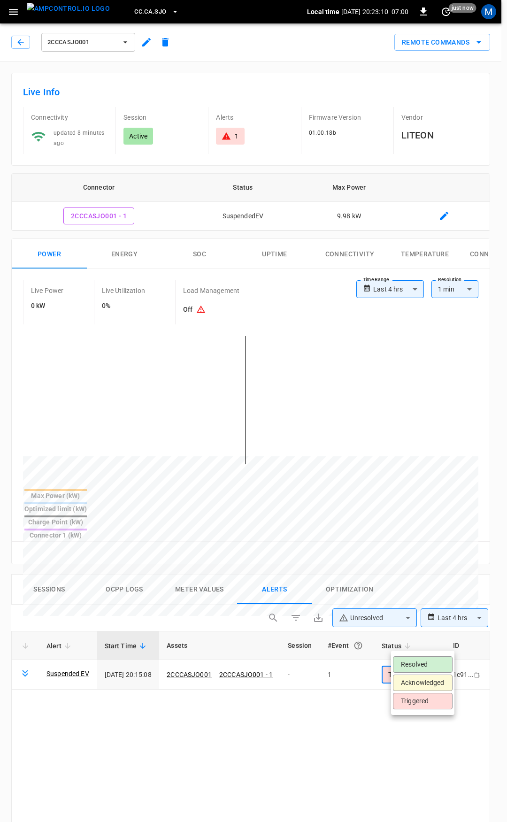
click at [412, 662] on li "Resolved" at bounding box center [423, 664] width 60 height 16
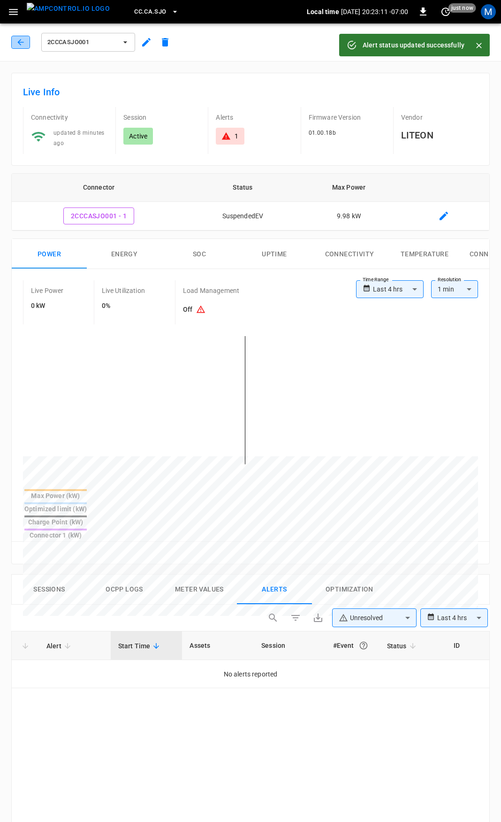
click at [22, 44] on icon "button" at bounding box center [20, 42] width 9 height 9
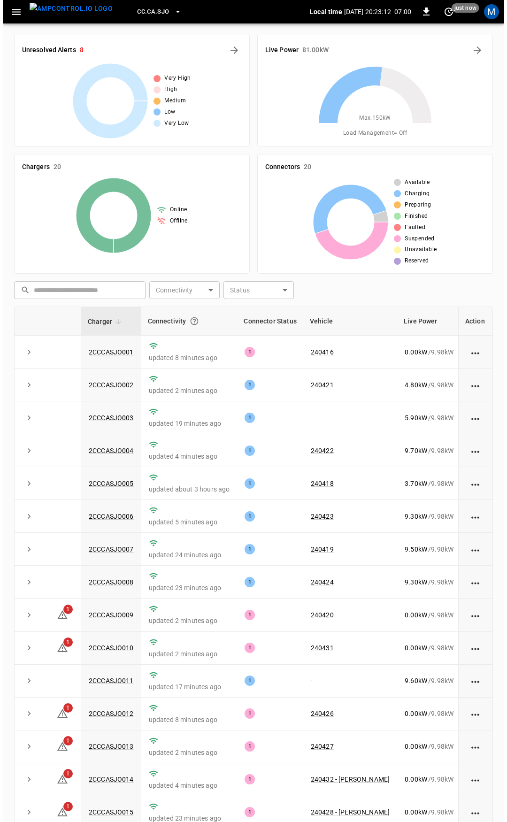
scroll to position [94, 0]
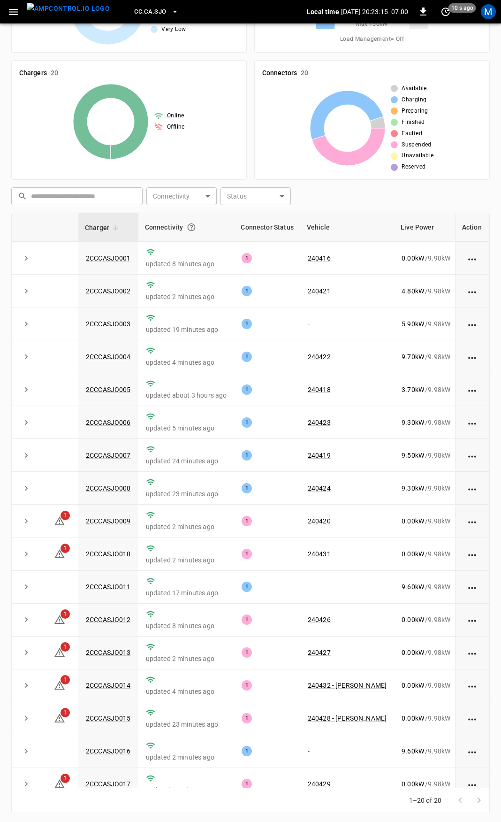
click at [18, 11] on icon "button" at bounding box center [14, 12] width 12 height 12
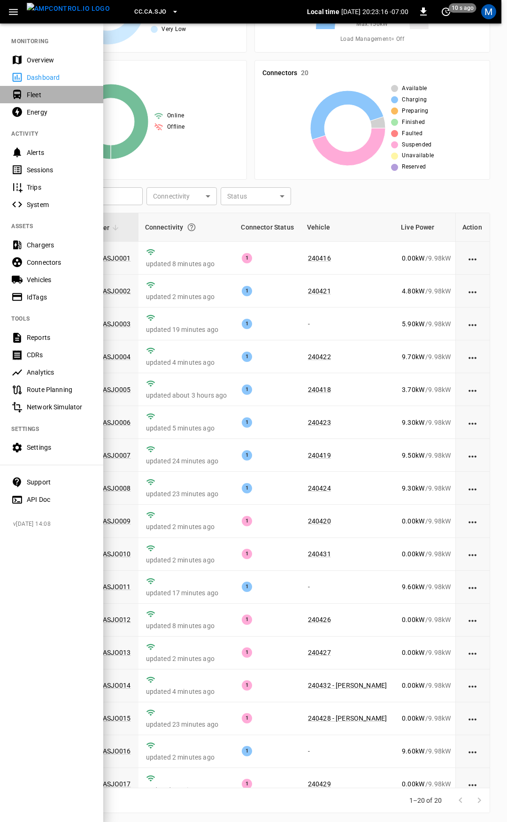
click at [38, 99] on div "Fleet" at bounding box center [59, 94] width 65 height 9
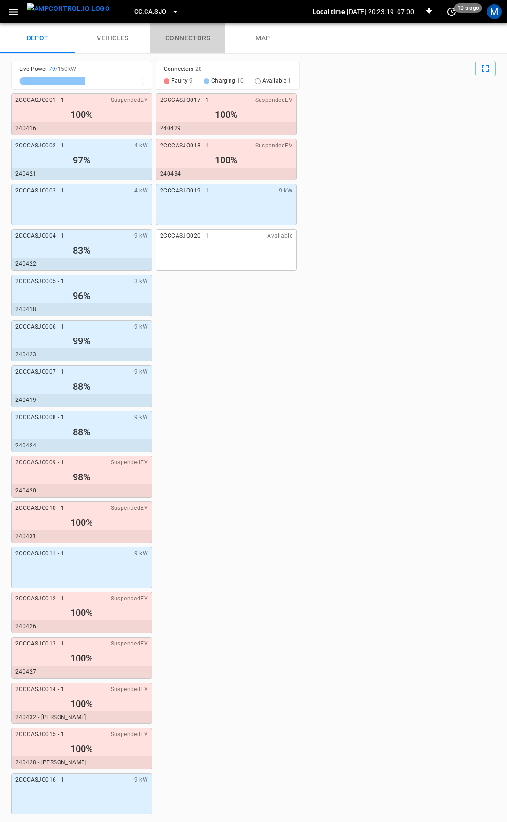
click at [191, 30] on link "connectors" at bounding box center [187, 38] width 75 height 30
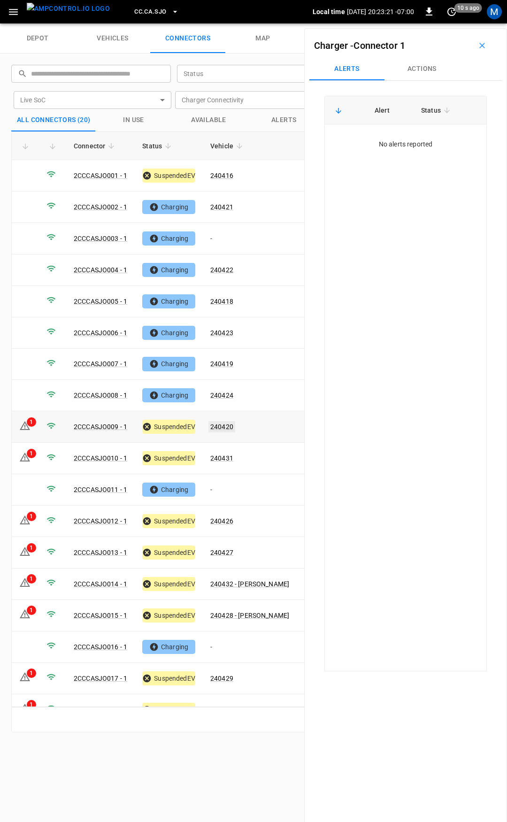
click at [217, 422] on link "240420" at bounding box center [221, 426] width 27 height 11
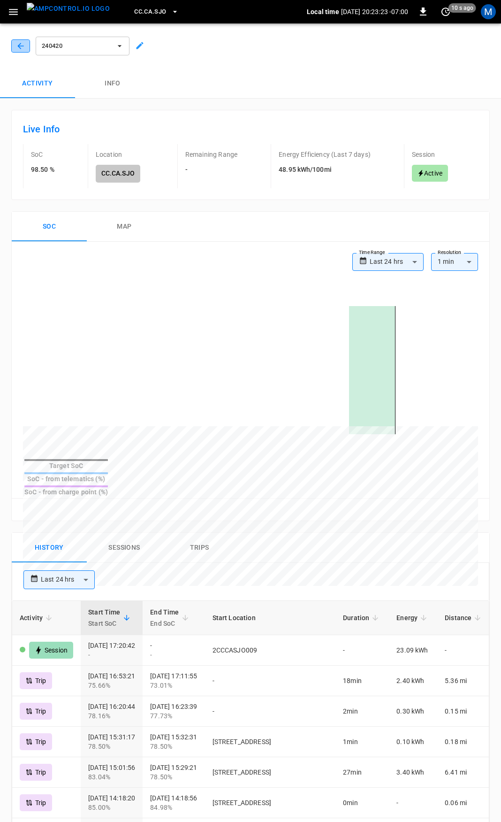
click at [19, 50] on icon "button" at bounding box center [20, 45] width 9 height 9
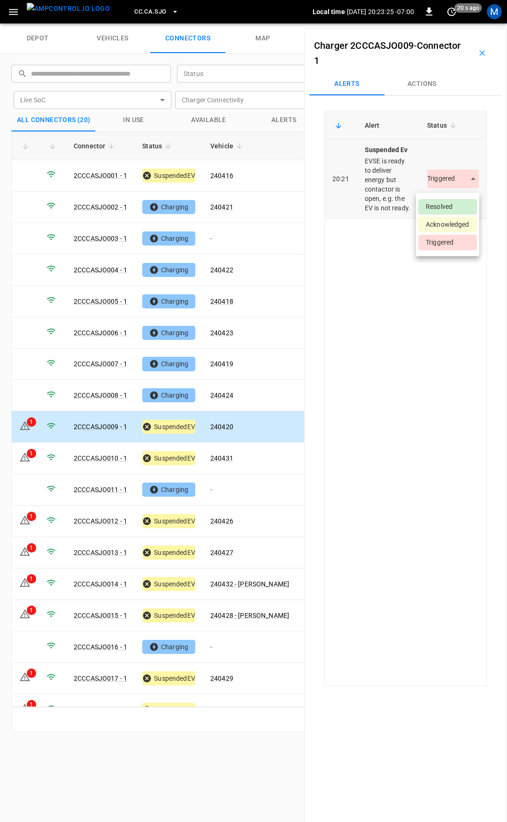
click at [442, 23] on body "CC.CA.SJO Local time [DATE] 20:23:25 -07:00 0 20 s ago M depot vehicles connect…" at bounding box center [253, 11] width 507 height 23
click at [450, 209] on li "Resolved" at bounding box center [447, 206] width 59 height 15
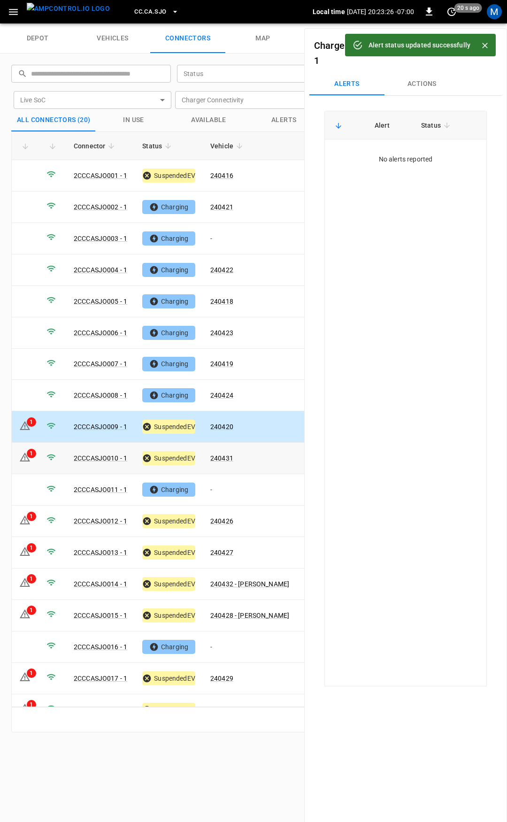
click at [224, 454] on link "240431" at bounding box center [221, 458] width 23 height 8
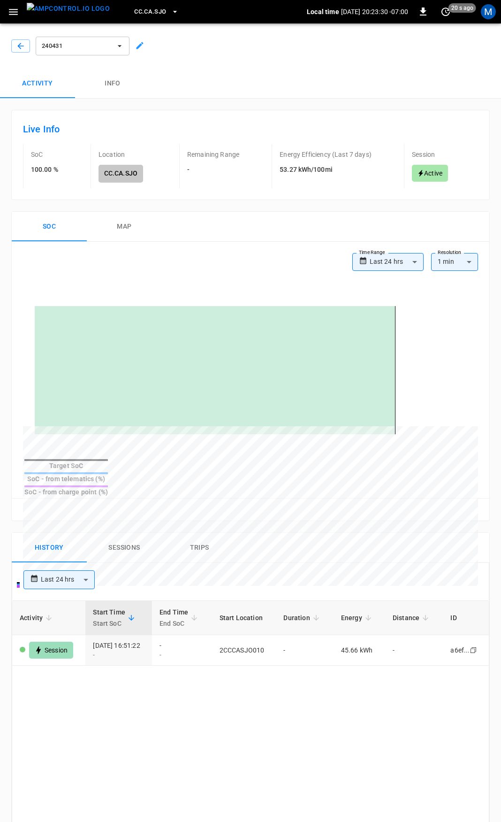
drag, startPoint x: 7, startPoint y: 46, endPoint x: 153, endPoint y: 106, distance: 158.3
click at [7, 46] on div "240431" at bounding box center [248, 44] width 505 height 49
click at [24, 42] on icon "button" at bounding box center [20, 45] width 9 height 9
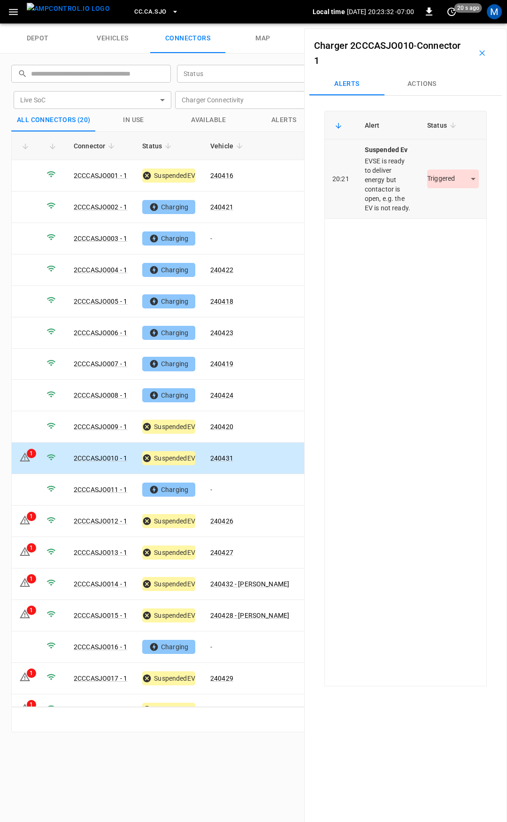
click at [447, 174] on div "Triggered *********" at bounding box center [453, 178] width 52 height 19
click at [444, 200] on td "Triggered *********" at bounding box center [453, 178] width 67 height 79
click at [444, 23] on body "CC.CA.SJO Local time [DATE] 20:23:33 -07:00 0 30 s ago M depot vehicles connect…" at bounding box center [253, 11] width 507 height 23
click at [443, 205] on li "Resolved" at bounding box center [447, 206] width 59 height 15
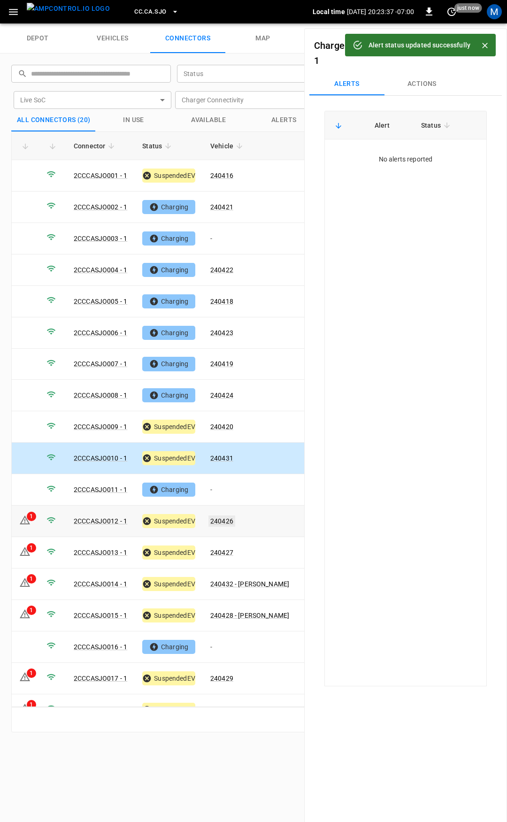
click at [224, 515] on link "240426" at bounding box center [221, 520] width 27 height 11
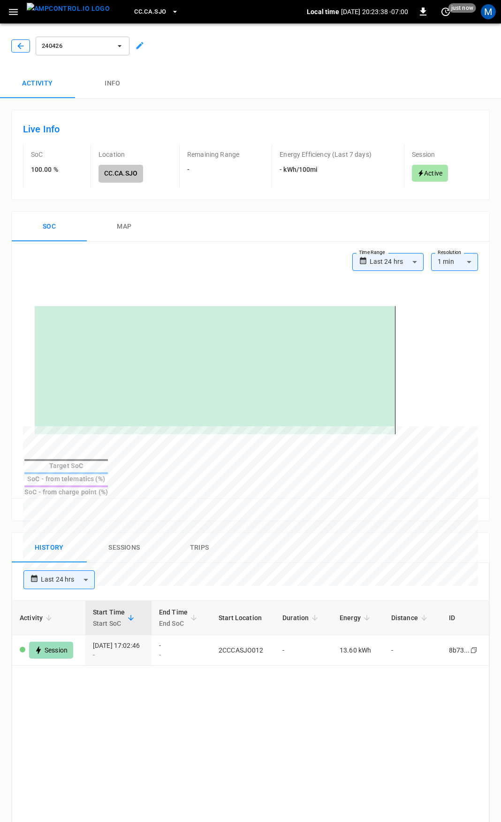
click at [24, 46] on icon "button" at bounding box center [20, 45] width 9 height 9
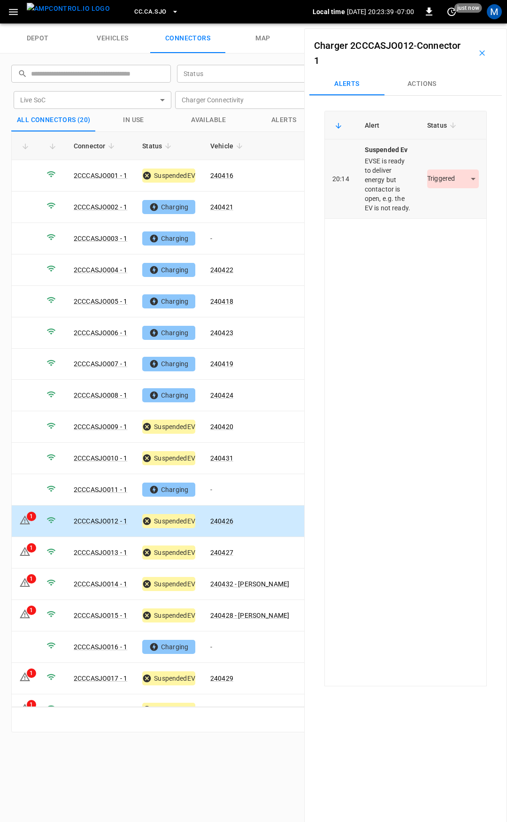
click at [447, 23] on body "CC.CA.SJO Local time [DATE] 20:23:39 -07:00 0 just now M depot vehicles connect…" at bounding box center [253, 11] width 507 height 23
click at [447, 206] on li "Resolved" at bounding box center [447, 206] width 59 height 15
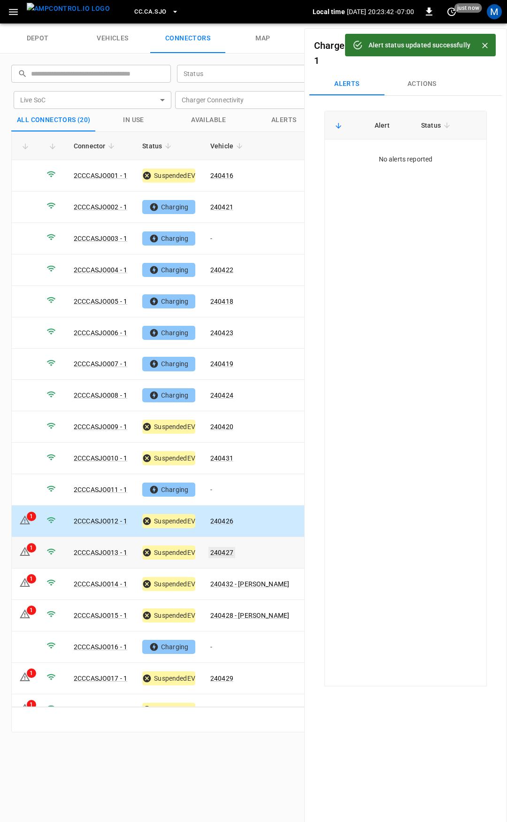
click at [222, 547] on link "240427" at bounding box center [221, 552] width 27 height 11
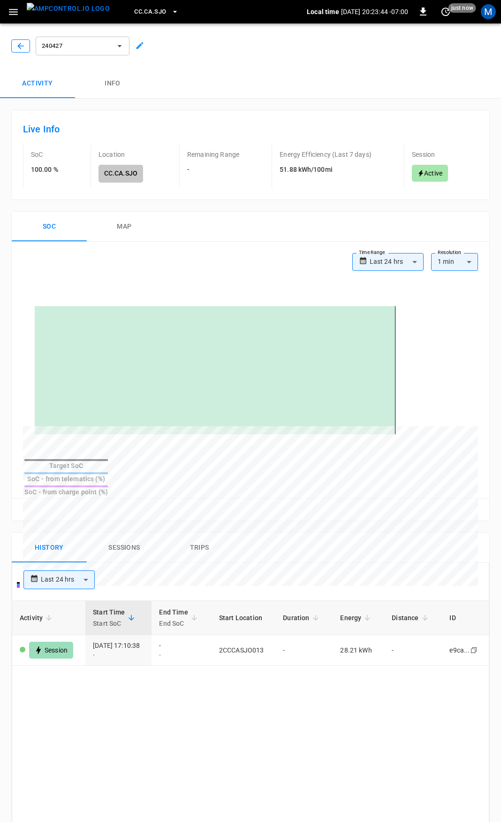
click at [15, 49] on button "button" at bounding box center [20, 45] width 19 height 13
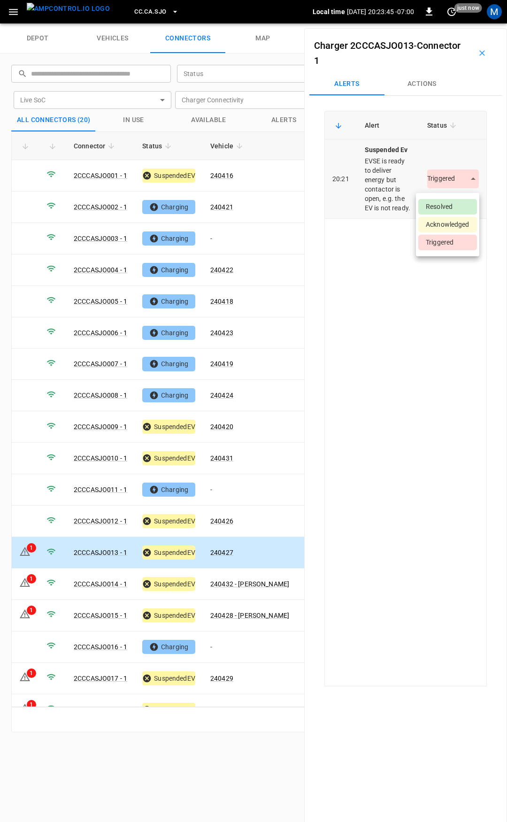
click at [439, 23] on body "CC.CA.SJO Local time [DATE] 20:23:45 -07:00 0 just now M depot vehicles connect…" at bounding box center [253, 11] width 507 height 23
click at [440, 207] on li "Resolved" at bounding box center [447, 206] width 59 height 15
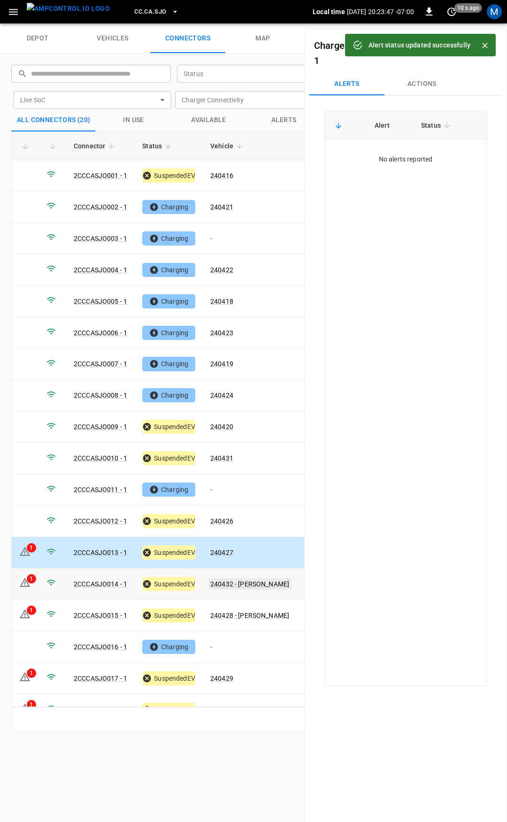
click at [263, 578] on link "240432 - [PERSON_NAME]" at bounding box center [249, 583] width 83 height 11
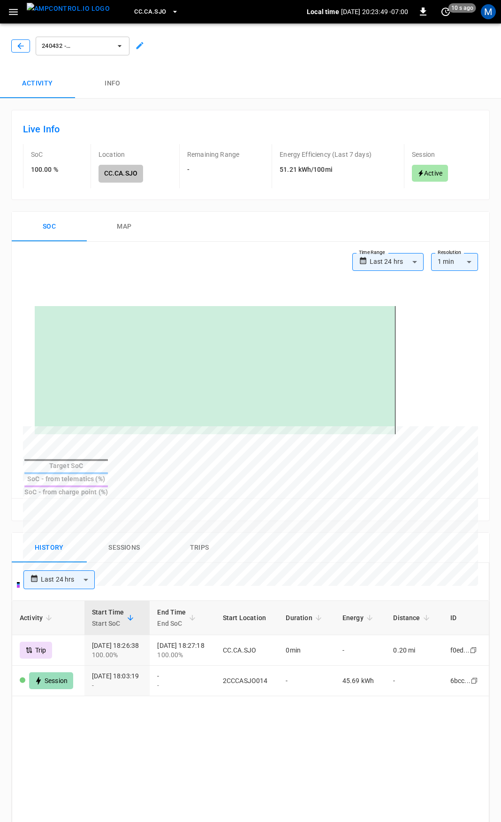
click at [29, 45] on button "button" at bounding box center [20, 45] width 19 height 13
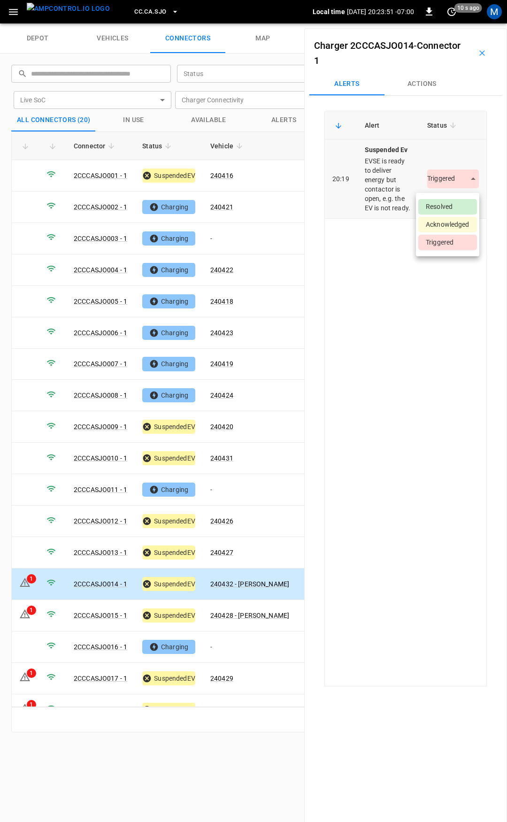
click at [442, 23] on body "CC.CA.SJO Local time [DATE] 20:23:51 -07:00 0 10 s ago M depot vehicles connect…" at bounding box center [253, 11] width 507 height 23
click at [444, 209] on li "Resolved" at bounding box center [447, 206] width 59 height 15
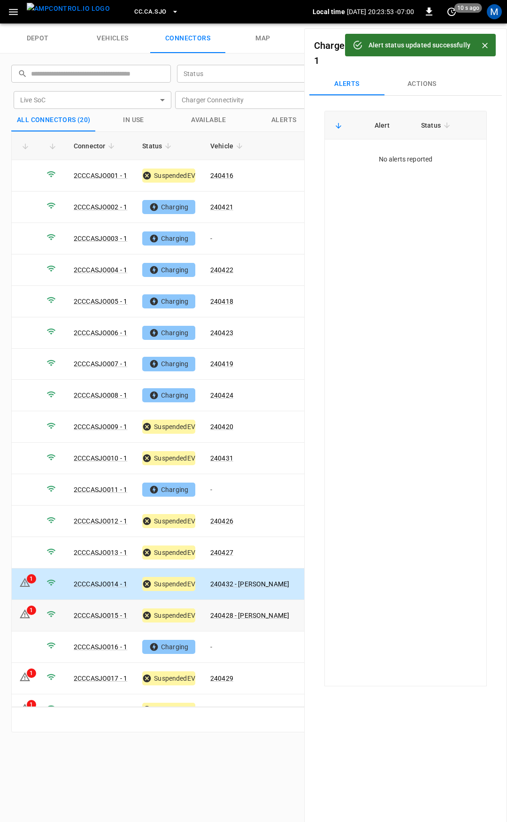
click at [262, 613] on td "240428 - [PERSON_NAME]" at bounding box center [250, 615] width 94 height 31
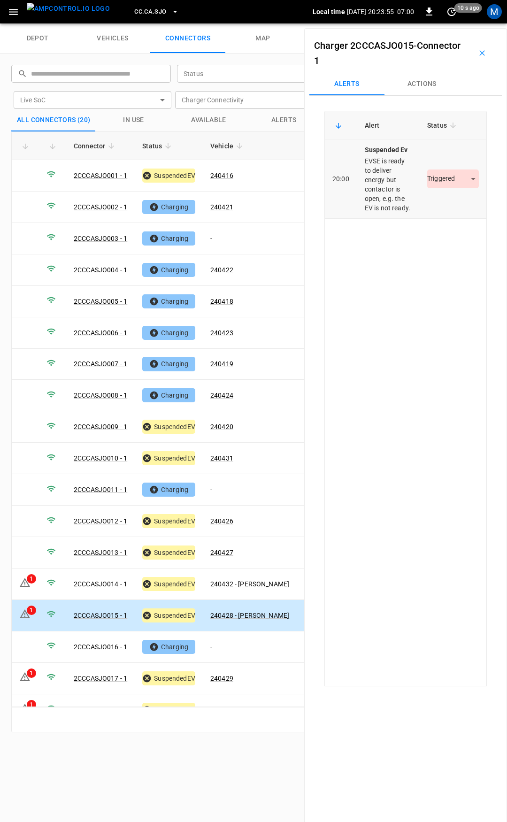
click at [446, 23] on body "CC.CA.SJO Local time [DATE] 20:23:55 -07:00 0 10 s ago M depot vehicles connect…" at bounding box center [253, 11] width 507 height 23
click at [448, 206] on li "Resolved" at bounding box center [447, 206] width 59 height 15
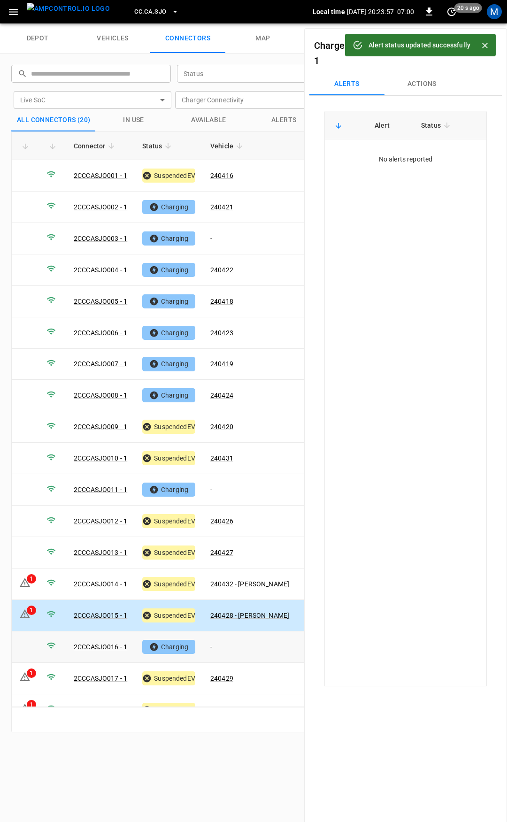
scroll to position [78, 0]
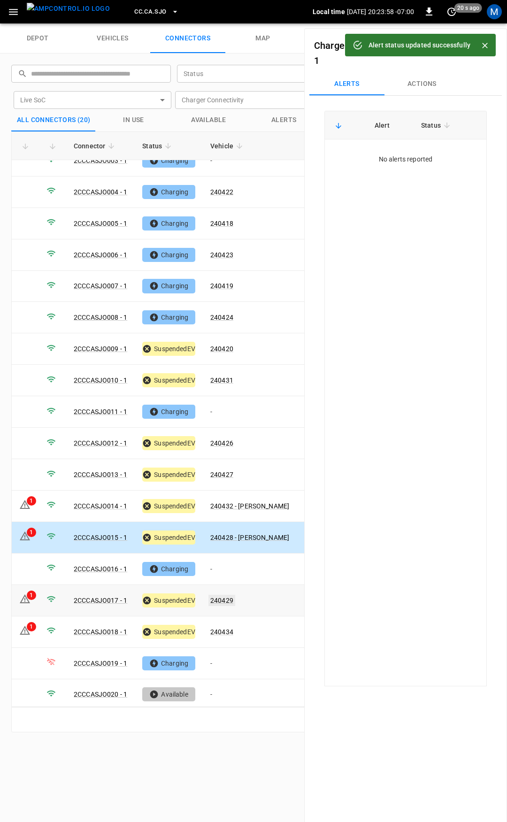
click at [226, 595] on link "240429" at bounding box center [221, 600] width 27 height 11
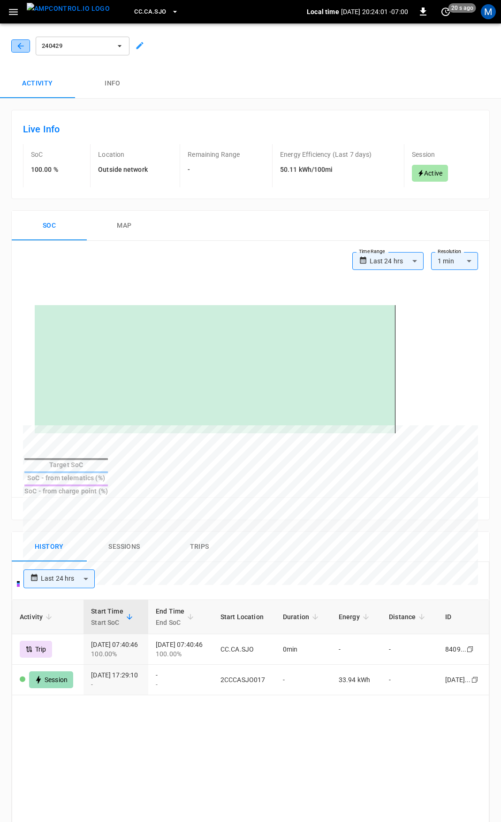
click at [15, 45] on button "button" at bounding box center [20, 45] width 19 height 13
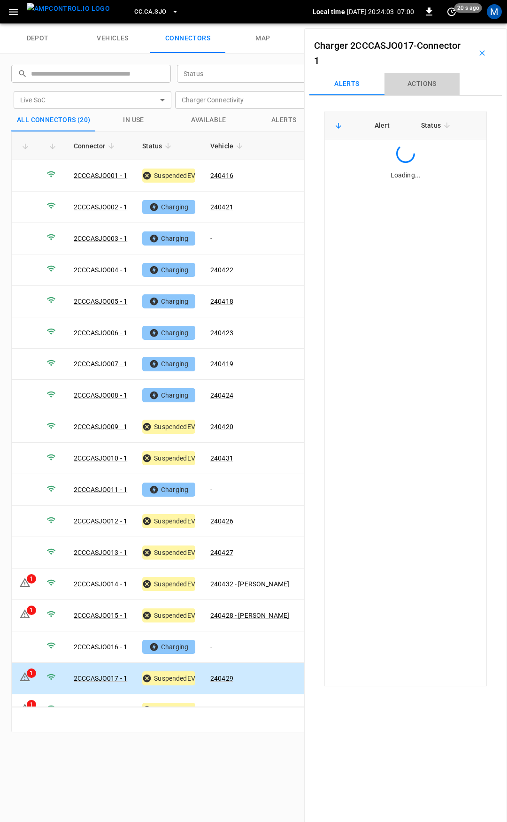
click at [425, 94] on button "Actions" at bounding box center [421, 84] width 75 height 23
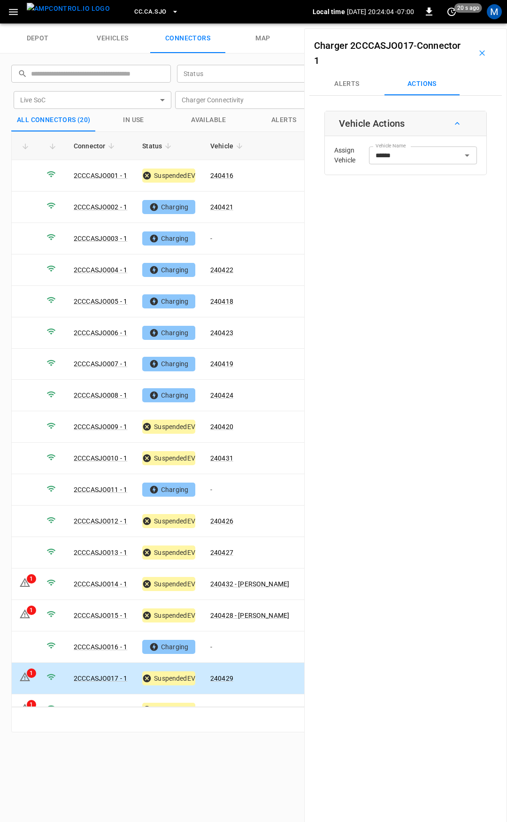
click at [340, 88] on button "Alerts" at bounding box center [346, 84] width 75 height 23
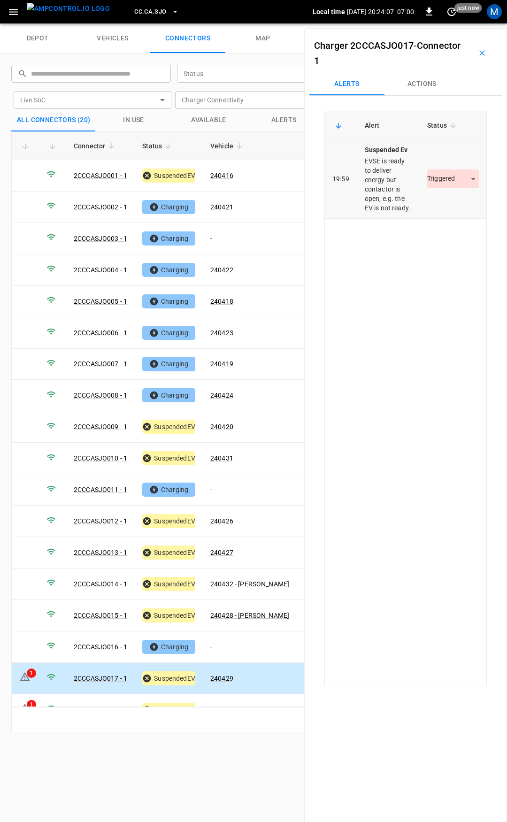
click at [444, 23] on body "CC.CA.SJO Local time [DATE] 20:24:07 -07:00 0 just now M depot vehicles connect…" at bounding box center [253, 11] width 507 height 23
click at [449, 209] on li "Resolved" at bounding box center [447, 206] width 59 height 15
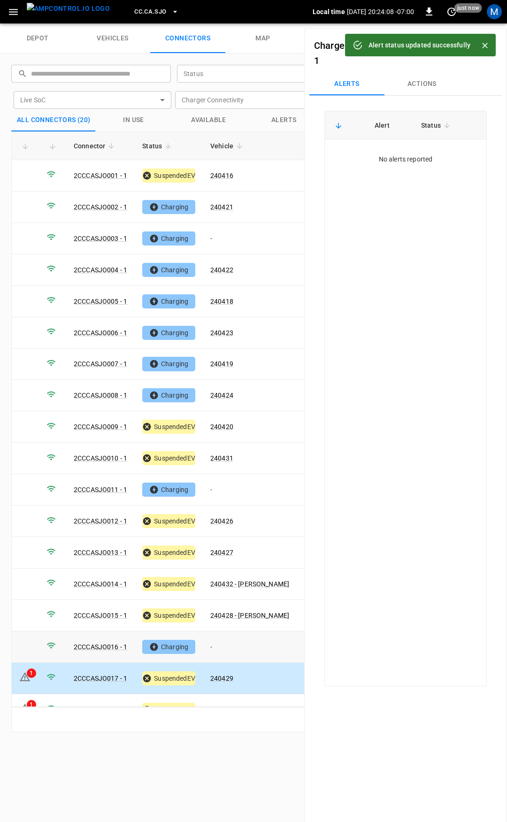
scroll to position [47, 0]
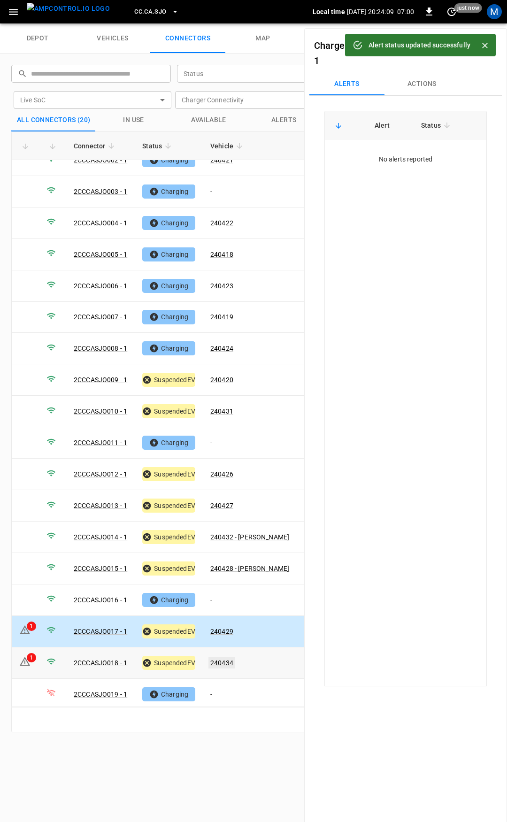
click at [221, 657] on link "240434" at bounding box center [221, 662] width 27 height 11
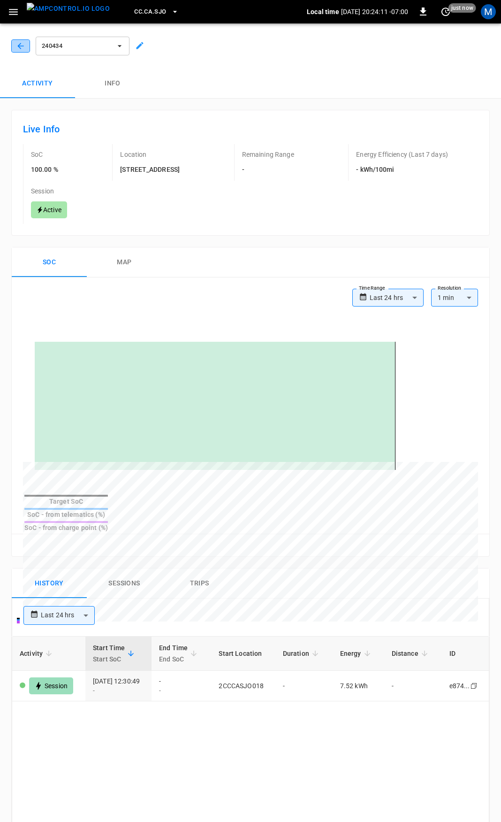
click at [23, 49] on icon "button" at bounding box center [20, 45] width 9 height 9
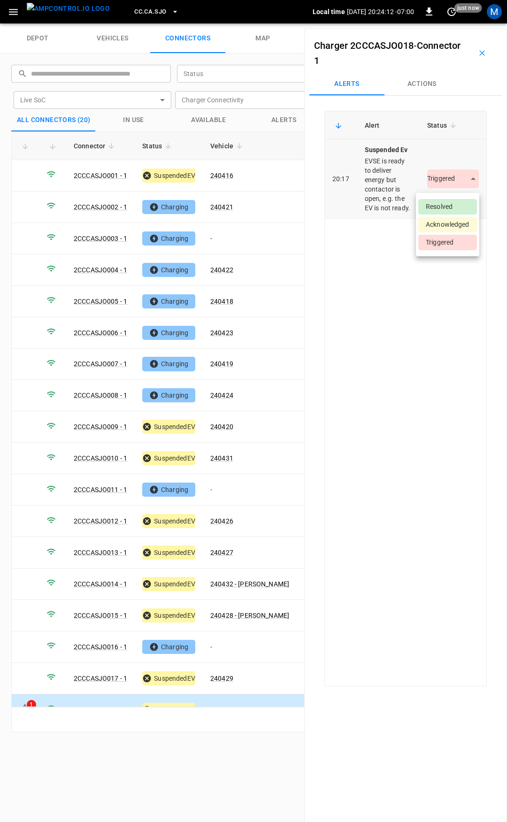
click at [442, 23] on body "CC.CA.SJO Local time [DATE] 20:24:12 -07:00 0 just now M depot vehicles connect…" at bounding box center [253, 11] width 507 height 23
click at [445, 201] on li "Resolved" at bounding box center [447, 206] width 59 height 15
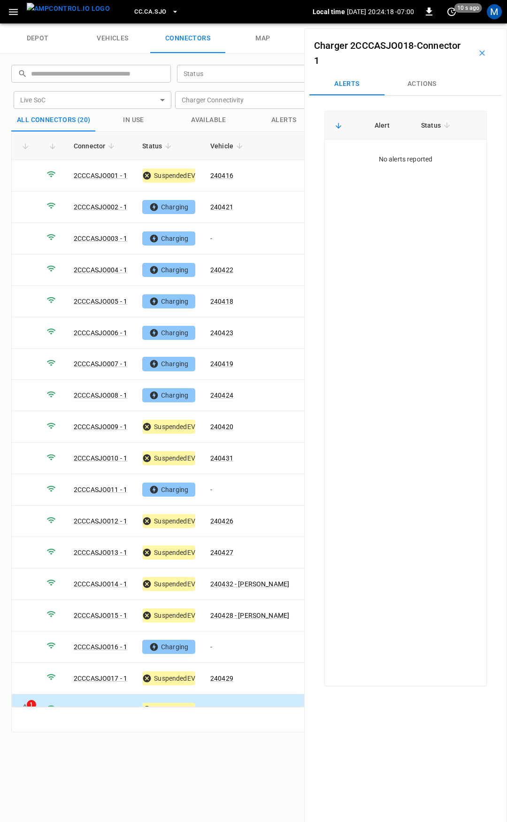
click at [148, 4] on button "CC.CA.SJO" at bounding box center [156, 12] width 52 height 18
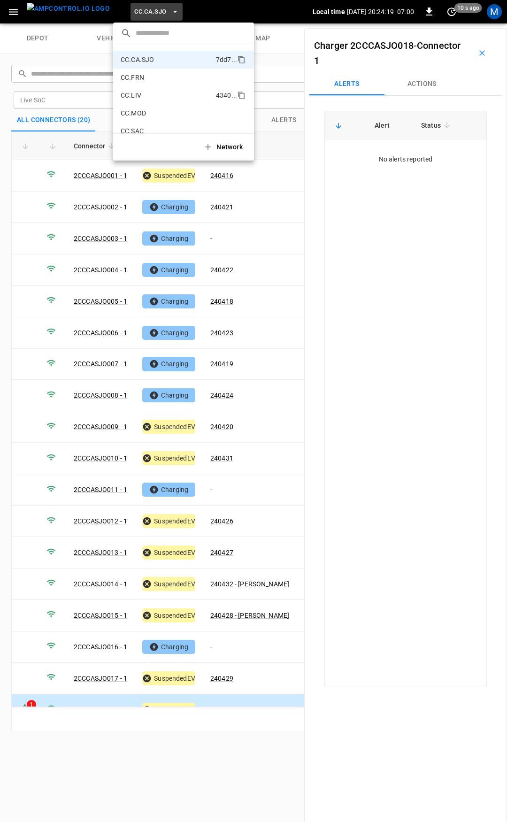
scroll to position [129, 0]
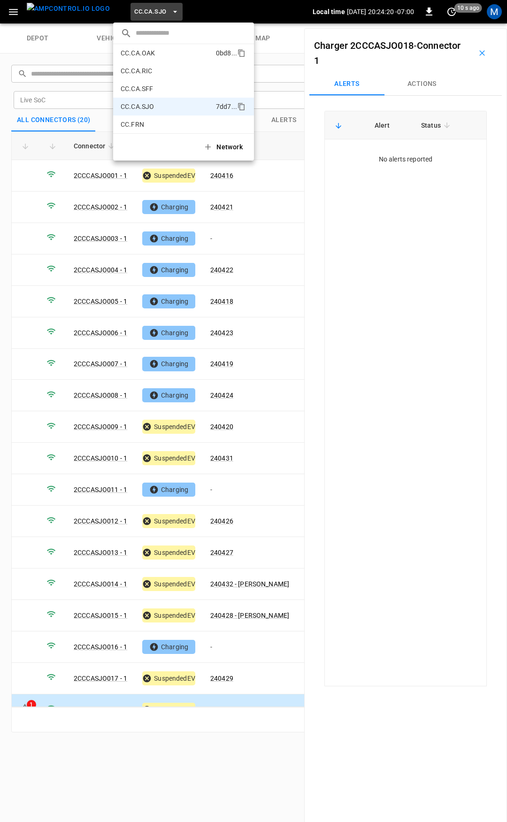
click at [158, 50] on p "CC.CA.OAK" at bounding box center [167, 52] width 92 height 9
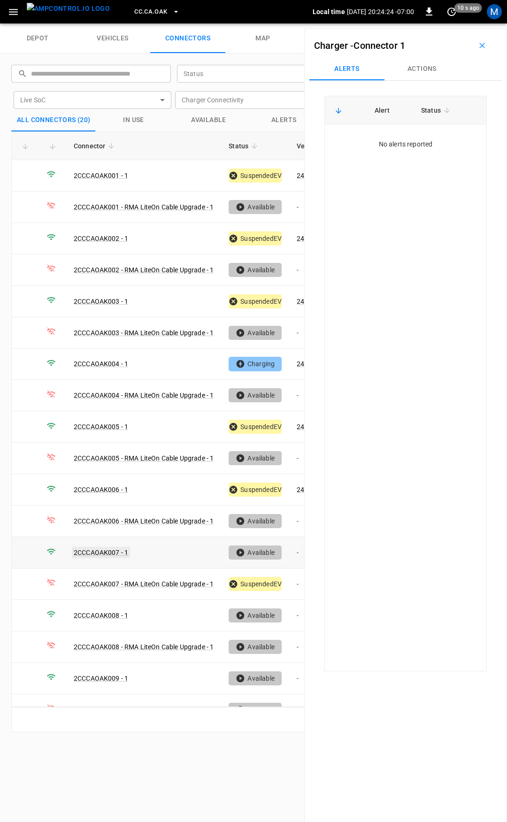
click at [114, 548] on link "2CCCAOAK007 - 1" at bounding box center [101, 552] width 58 height 11
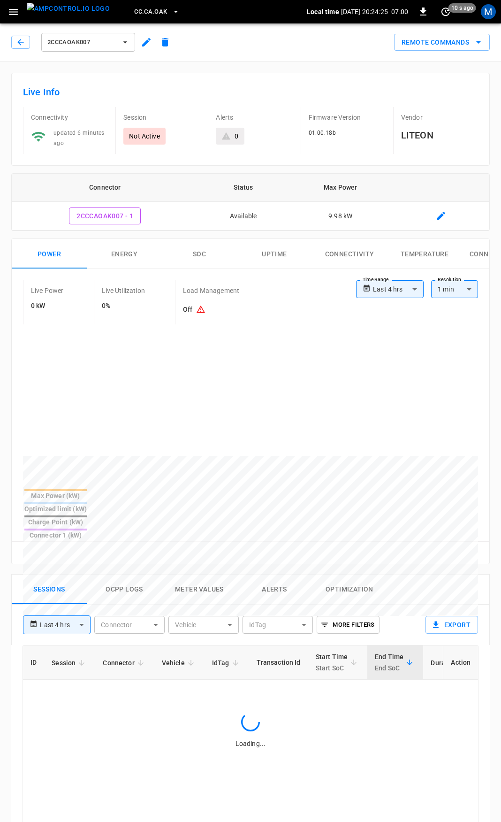
type input "**********"
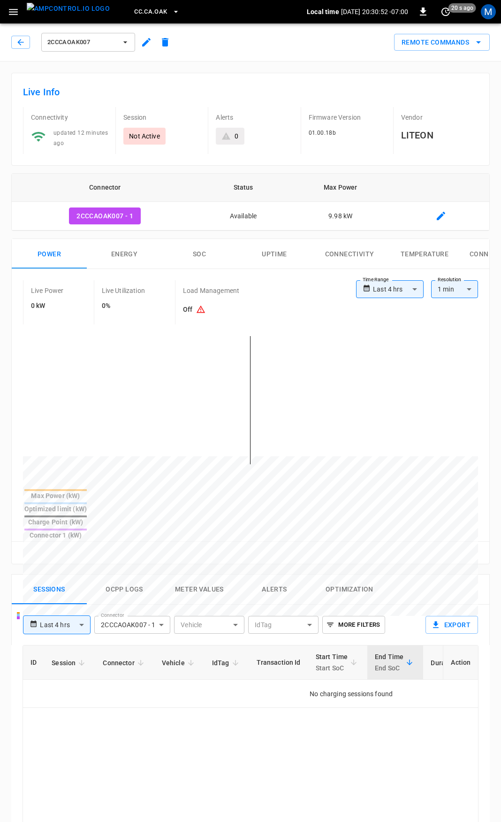
click at [140, 7] on span "CC.CA.OAK" at bounding box center [150, 12] width 33 height 11
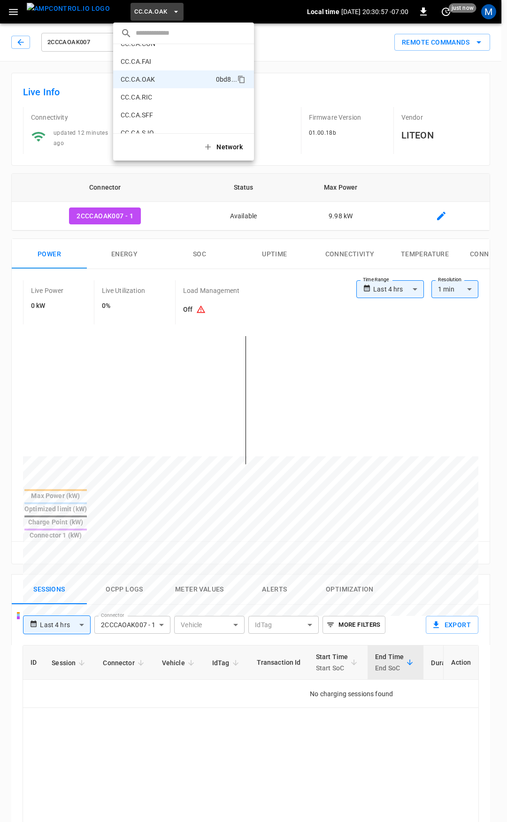
scroll to position [103, 0]
click at [173, 67] on li "CC.CA.FAI 4d3b ..." at bounding box center [183, 61] width 141 height 18
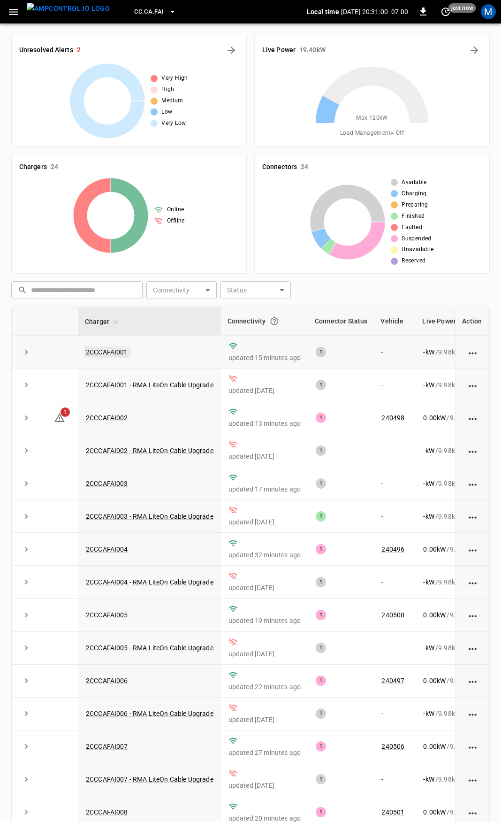
click at [114, 352] on link "2CCCAFAI001" at bounding box center [107, 351] width 46 height 11
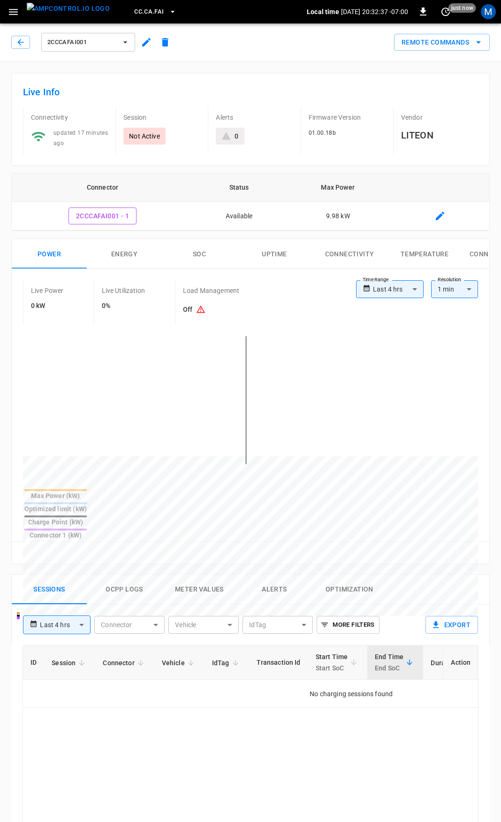
click at [105, 39] on span "2CCCAFAI001" at bounding box center [81, 42] width 69 height 11
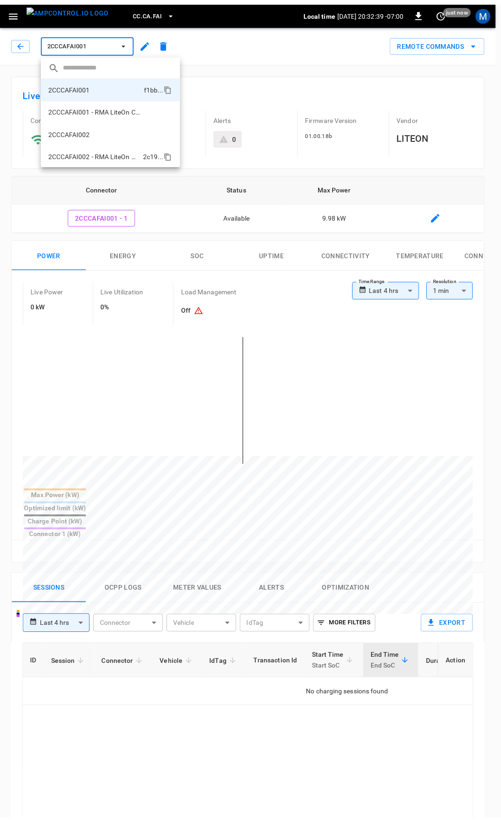
scroll to position [47, 0]
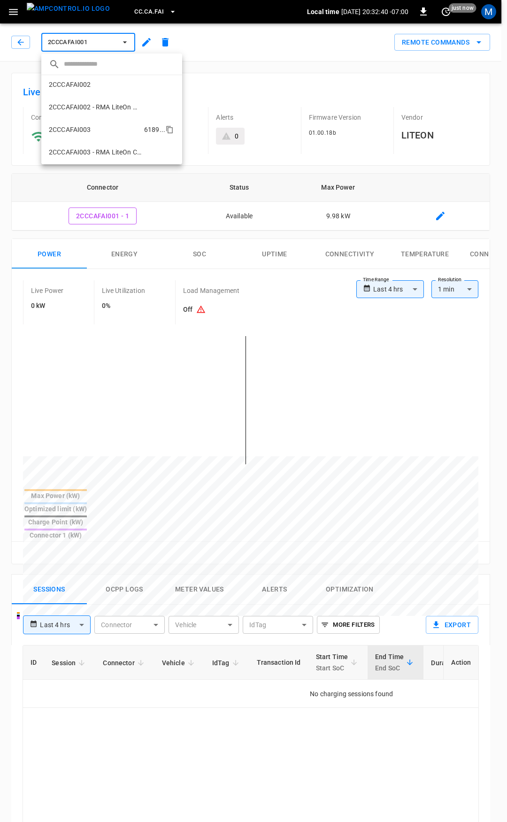
click at [92, 132] on li "2CCCAFAI003 6189 ..." at bounding box center [111, 129] width 141 height 23
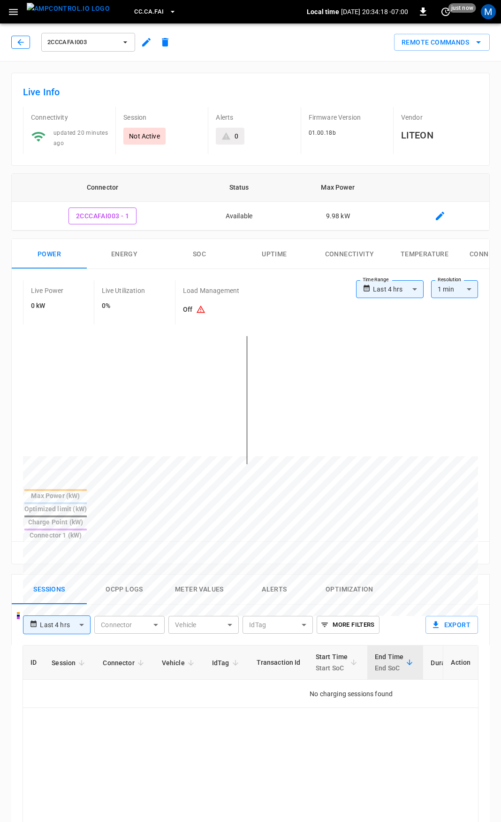
click at [26, 43] on button "button" at bounding box center [20, 42] width 19 height 13
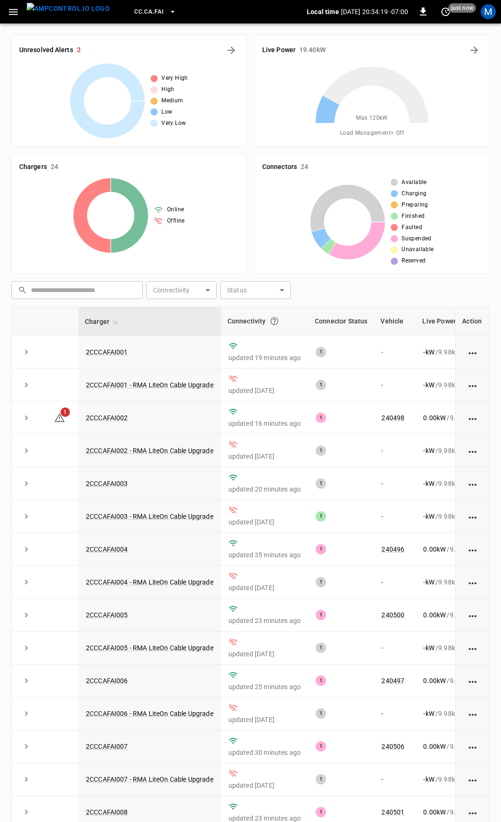
click at [13, 8] on icon "button" at bounding box center [14, 12] width 12 height 12
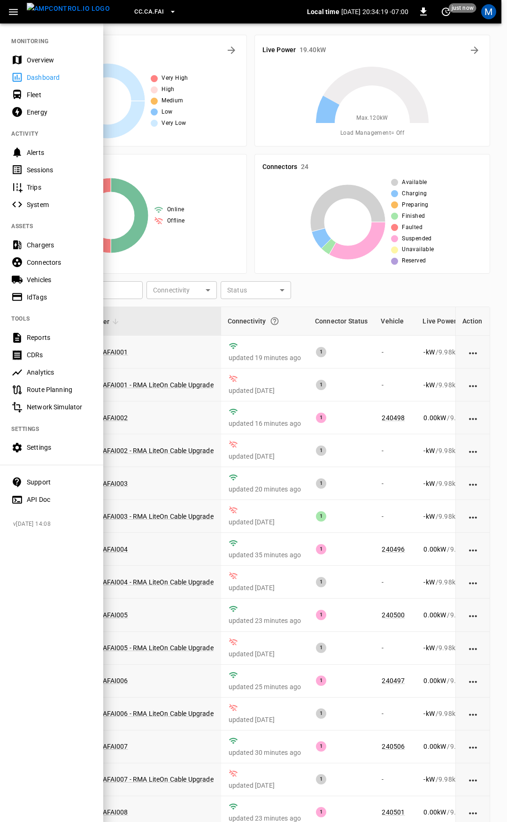
click at [42, 60] on div "Overview" at bounding box center [59, 59] width 65 height 9
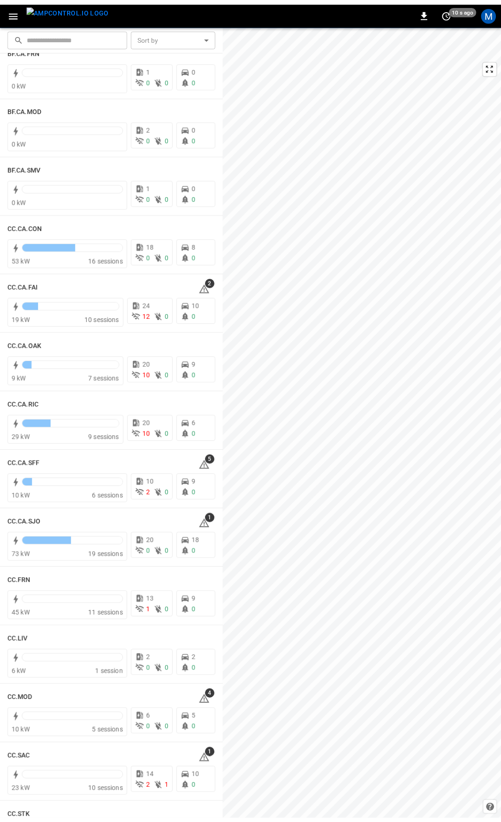
scroll to position [30, 0]
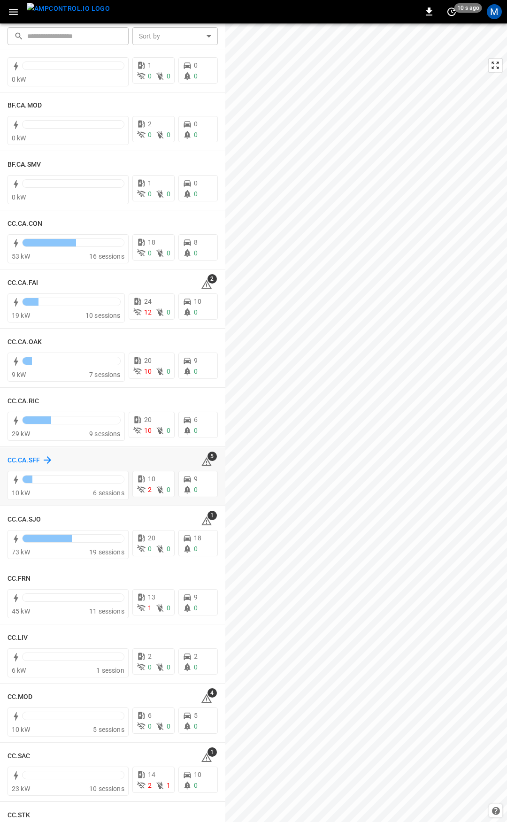
click at [29, 460] on h6 "CC.CA.SFF" at bounding box center [24, 460] width 32 height 10
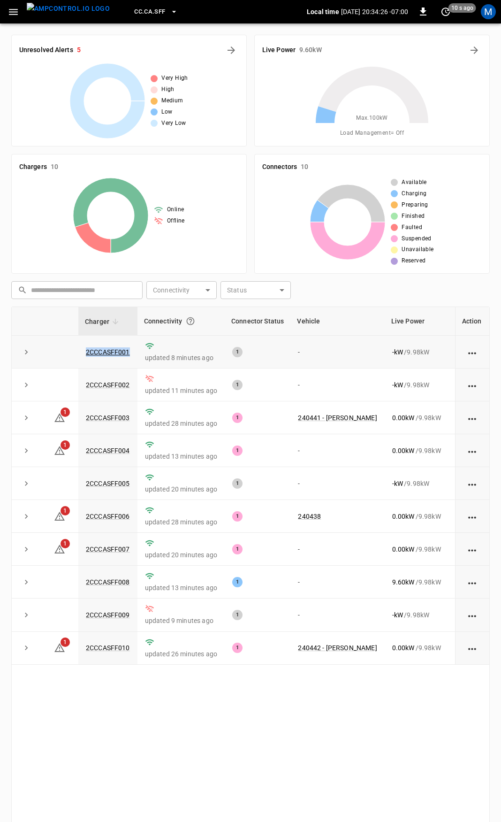
drag, startPoint x: 121, startPoint y: 355, endPoint x: 83, endPoint y: 356, distance: 38.0
click at [83, 356] on td "2CCCASFF001" at bounding box center [107, 352] width 59 height 33
copy link "2CCCASFF001"
click at [118, 353] on link "2CCCASFF001" at bounding box center [108, 351] width 48 height 11
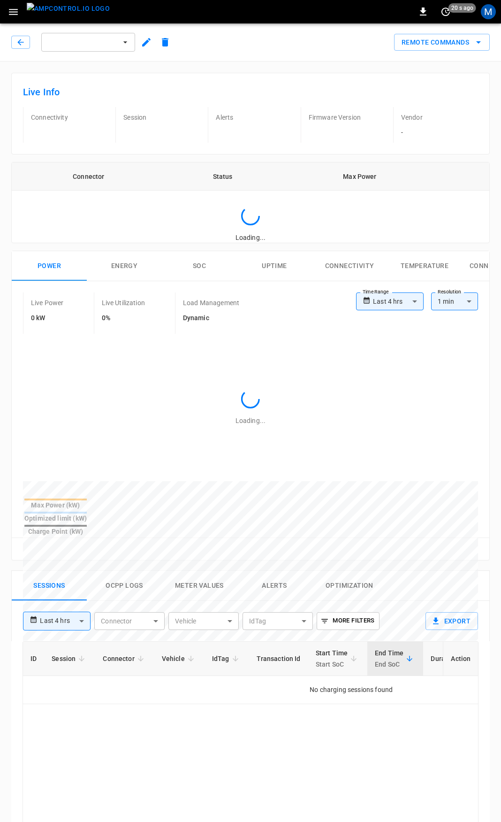
click at [118, 642] on div at bounding box center [239, 714] width 432 height 144
